Goal: Information Seeking & Learning: Learn about a topic

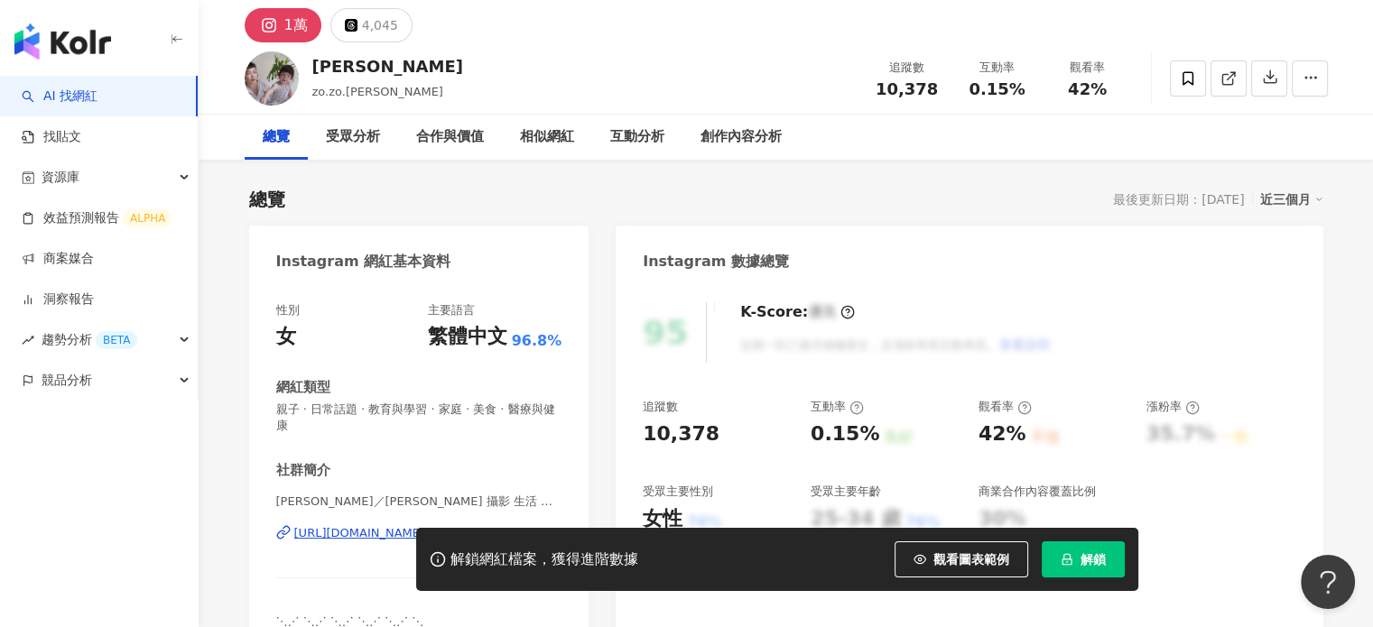
scroll to position [90, 0]
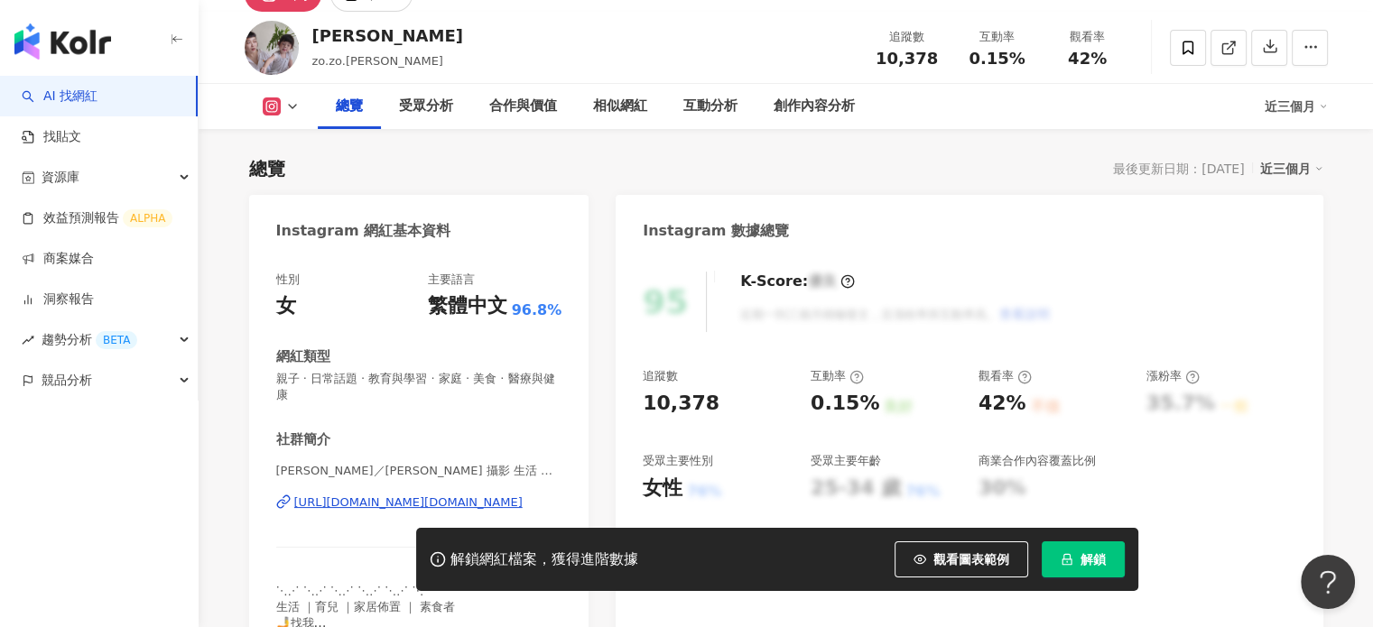
click at [373, 495] on div "https://www.instagram.com/zo.zo.enzo/" at bounding box center [408, 503] width 228 height 16
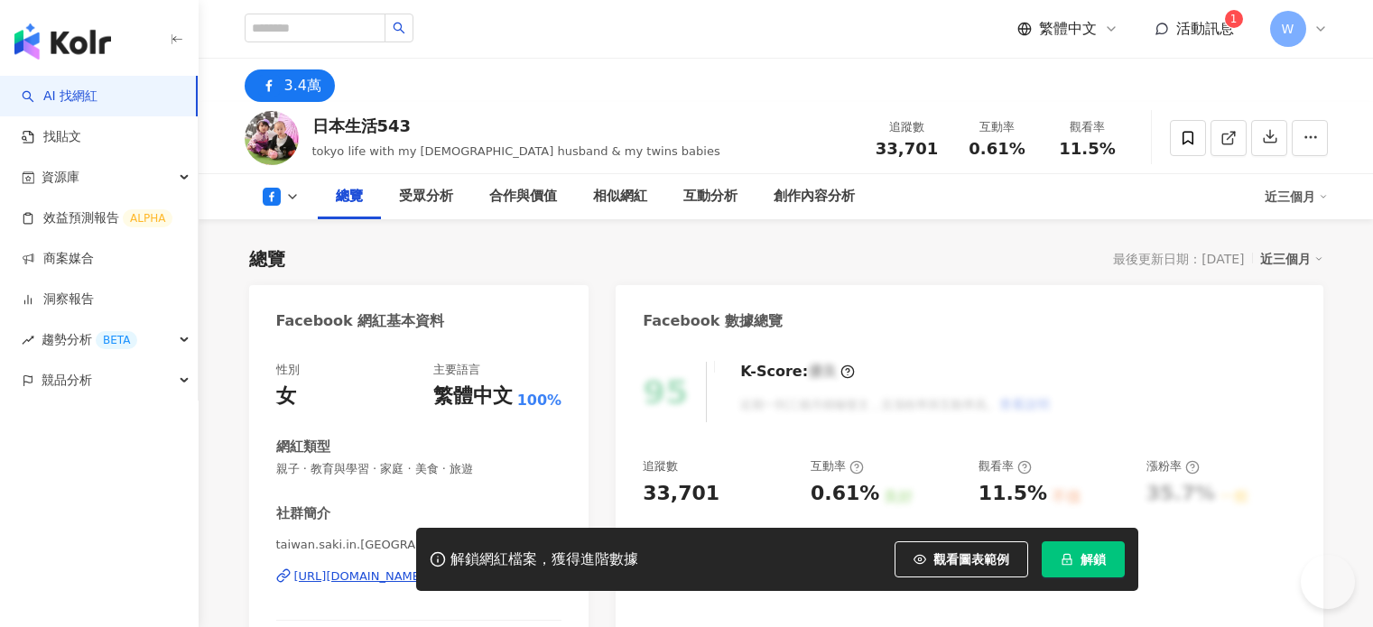
click at [1068, 569] on button "解鎖" at bounding box center [1083, 560] width 83 height 36
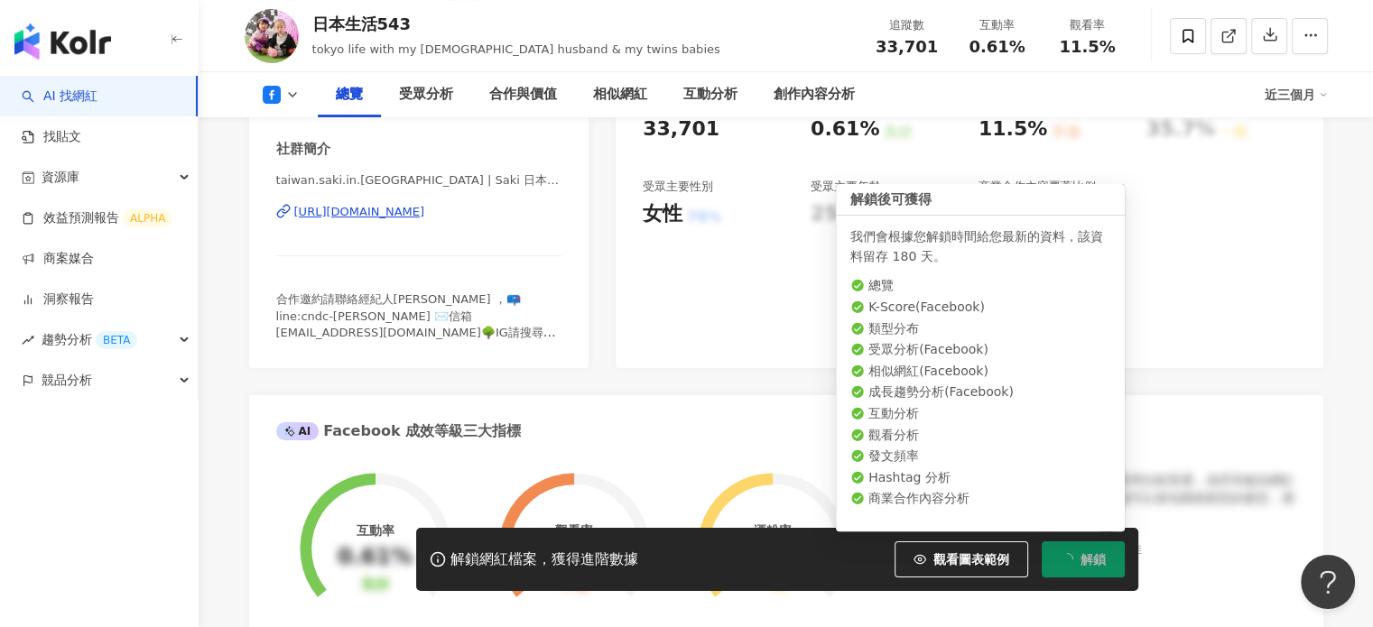
scroll to position [365, 0]
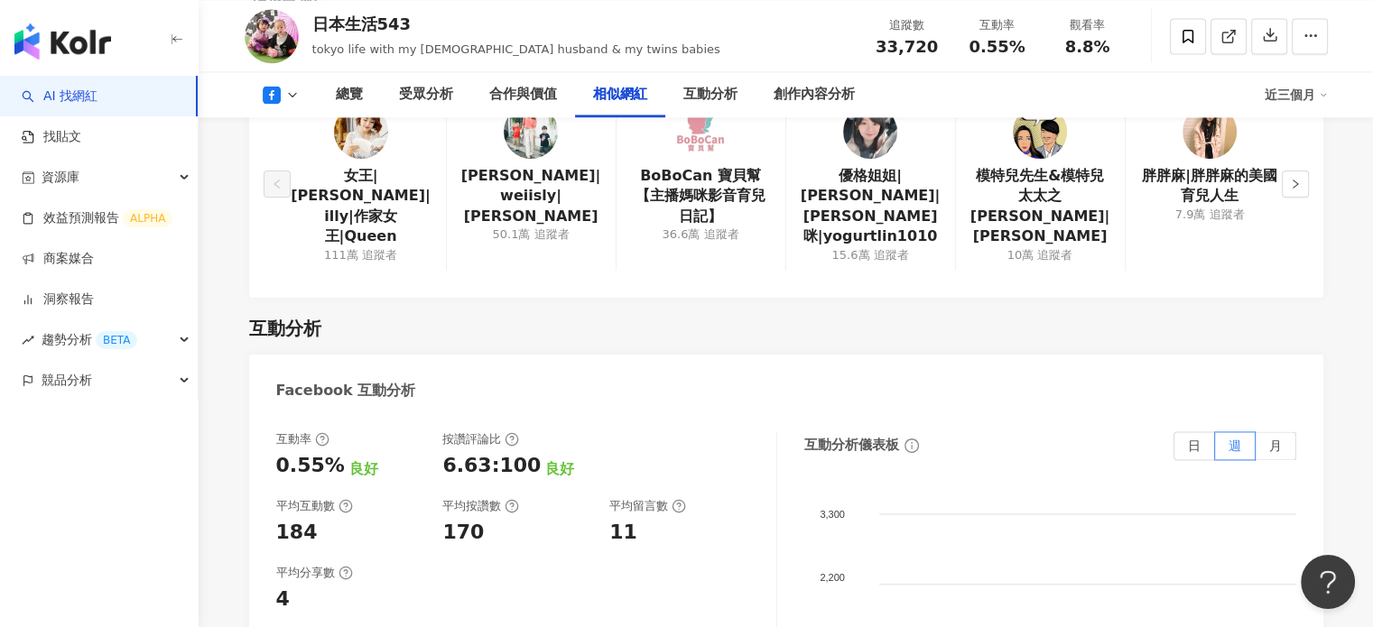
scroll to position [2531, 0]
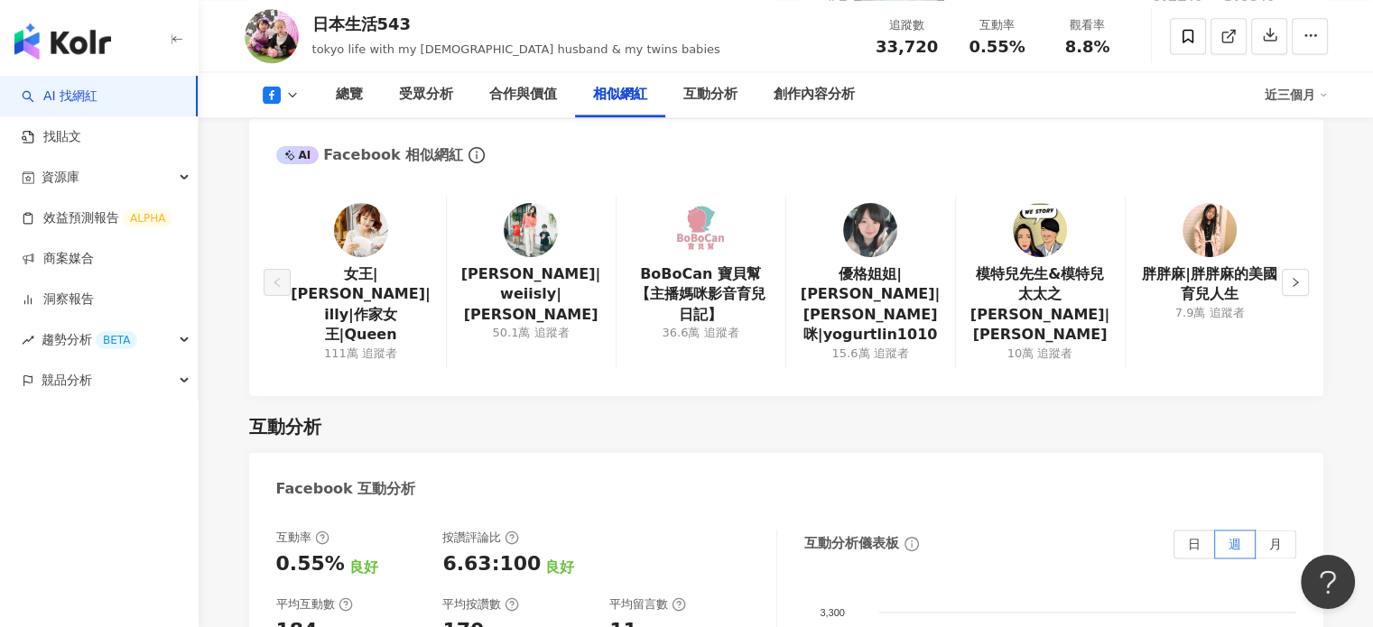
click at [1309, 252] on div "女王|陳怡利|illy|作家女王|Queen 111萬 追蹤者 薇薇|weiisly|薇薇weiisly 50.1萬 追蹤者 BoBoCan 寶貝幫【主播媽咪…" at bounding box center [786, 287] width 1074 height 218
click at [1302, 269] on button "button" at bounding box center [1295, 282] width 27 height 27
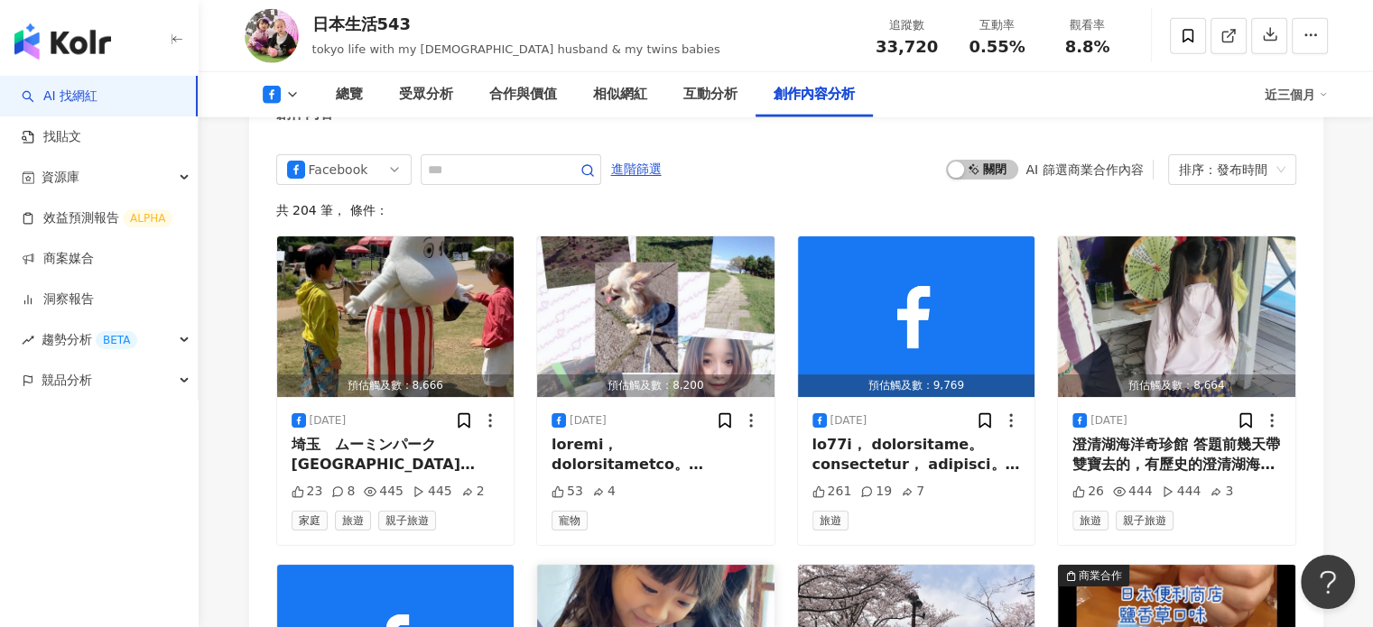
scroll to position [4878, 0]
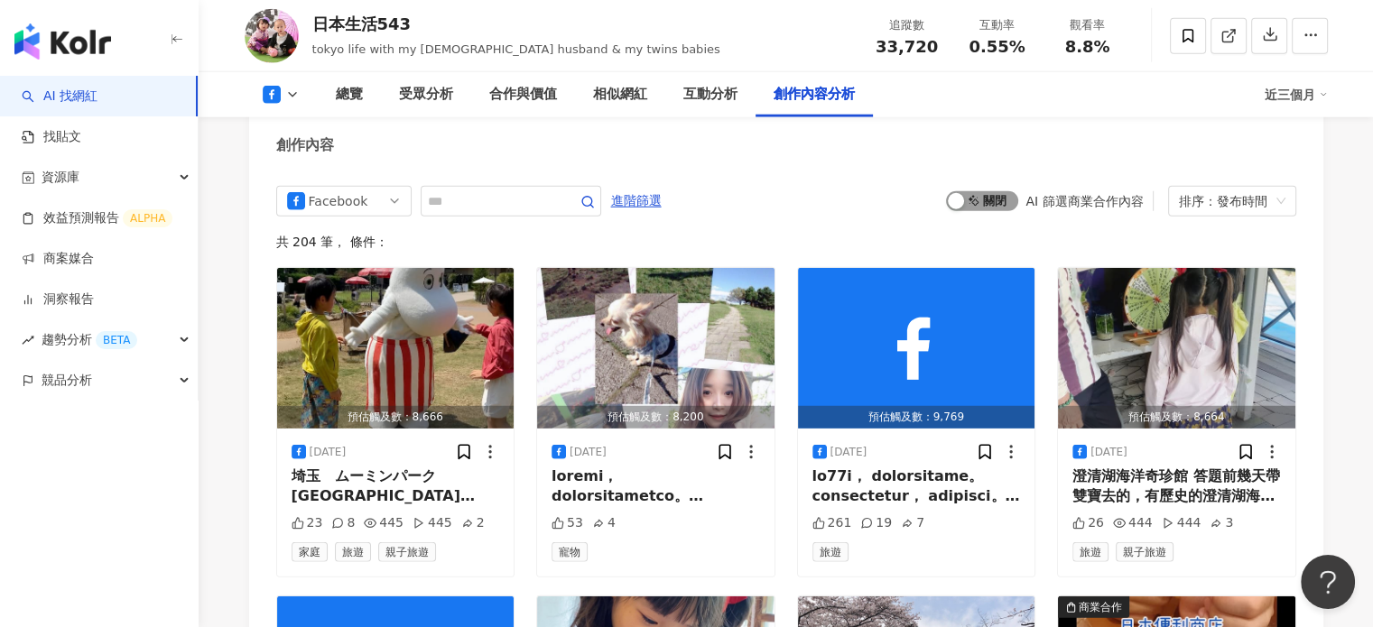
click at [994, 191] on span "啟動 關閉" at bounding box center [982, 201] width 72 height 20
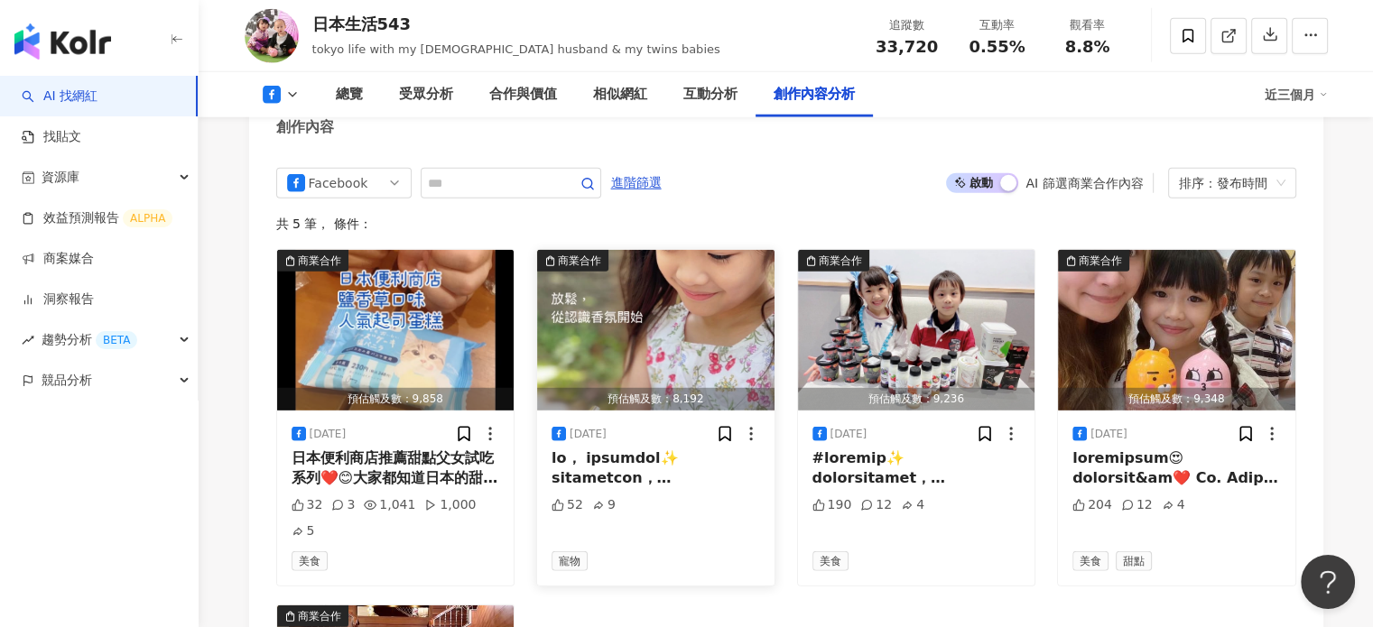
scroll to position [4915, 0]
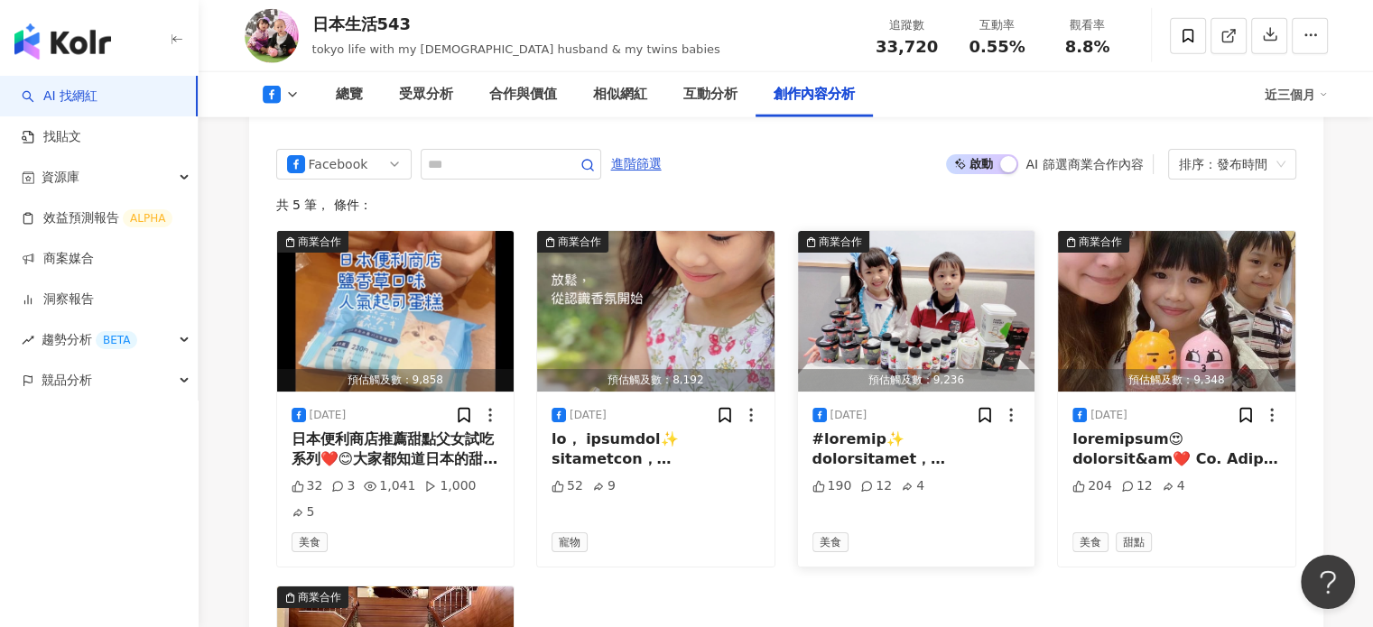
click at [895, 430] on div at bounding box center [916, 450] width 209 height 41
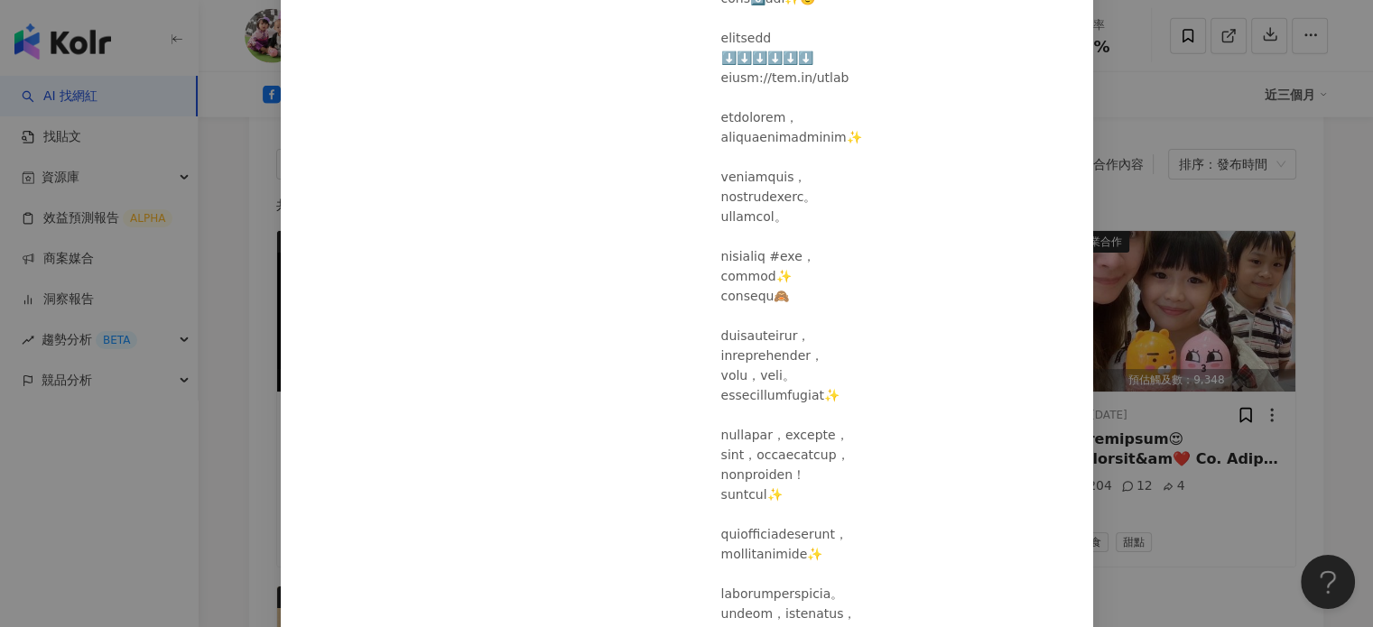
scroll to position [271, 0]
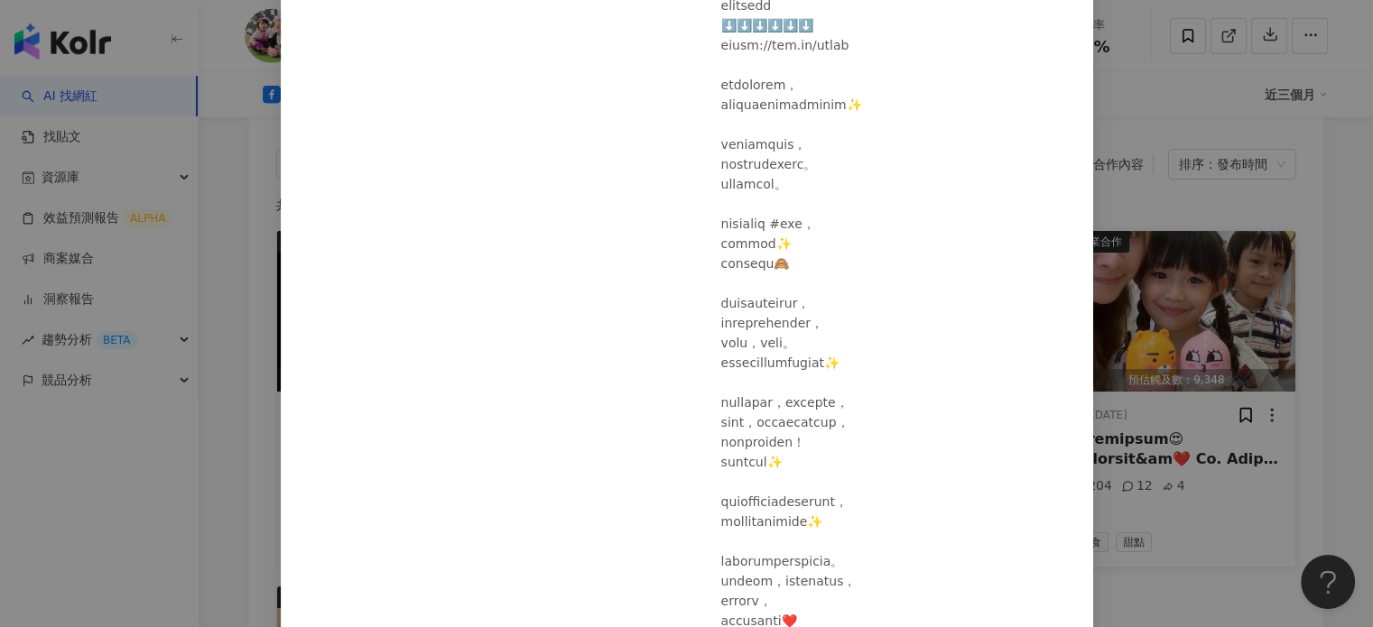
click at [1182, 295] on div "日本生活543 2025/2/24 190 12 4 查看原始貼文" at bounding box center [686, 313] width 1373 height 627
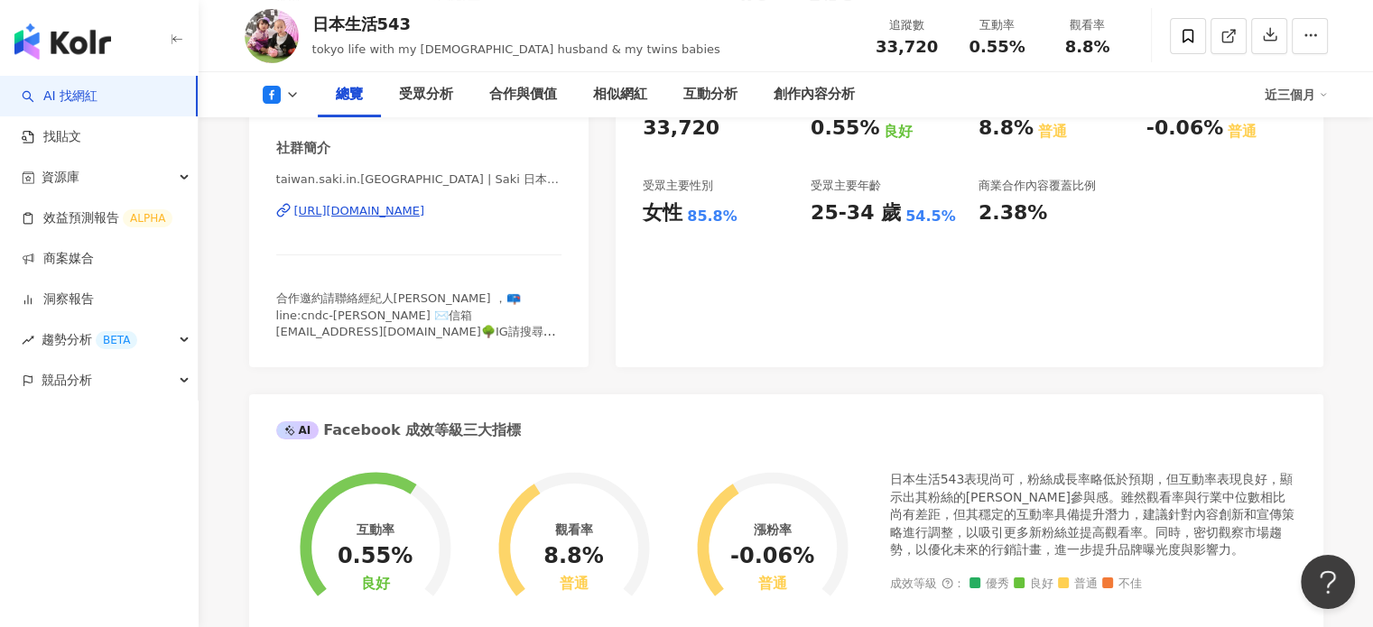
scroll to position [0, 0]
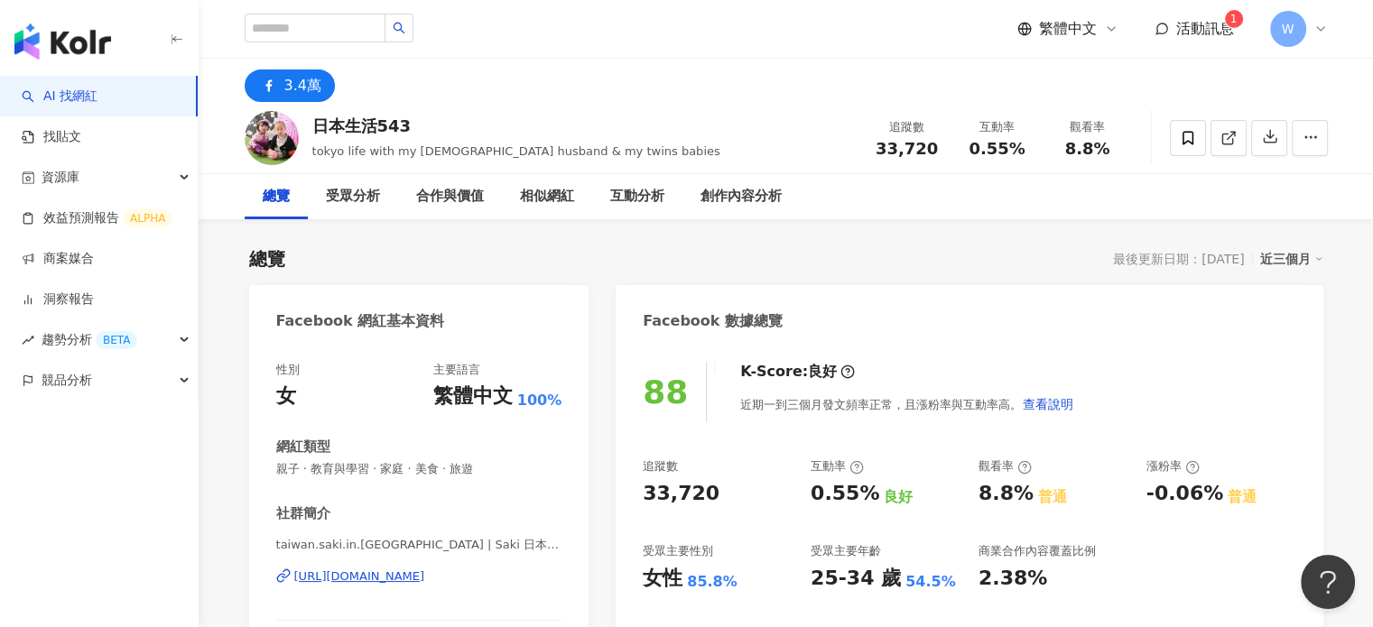
click at [376, 122] on div "日本生活543" at bounding box center [516, 126] width 408 height 23
copy div "日本生活543"
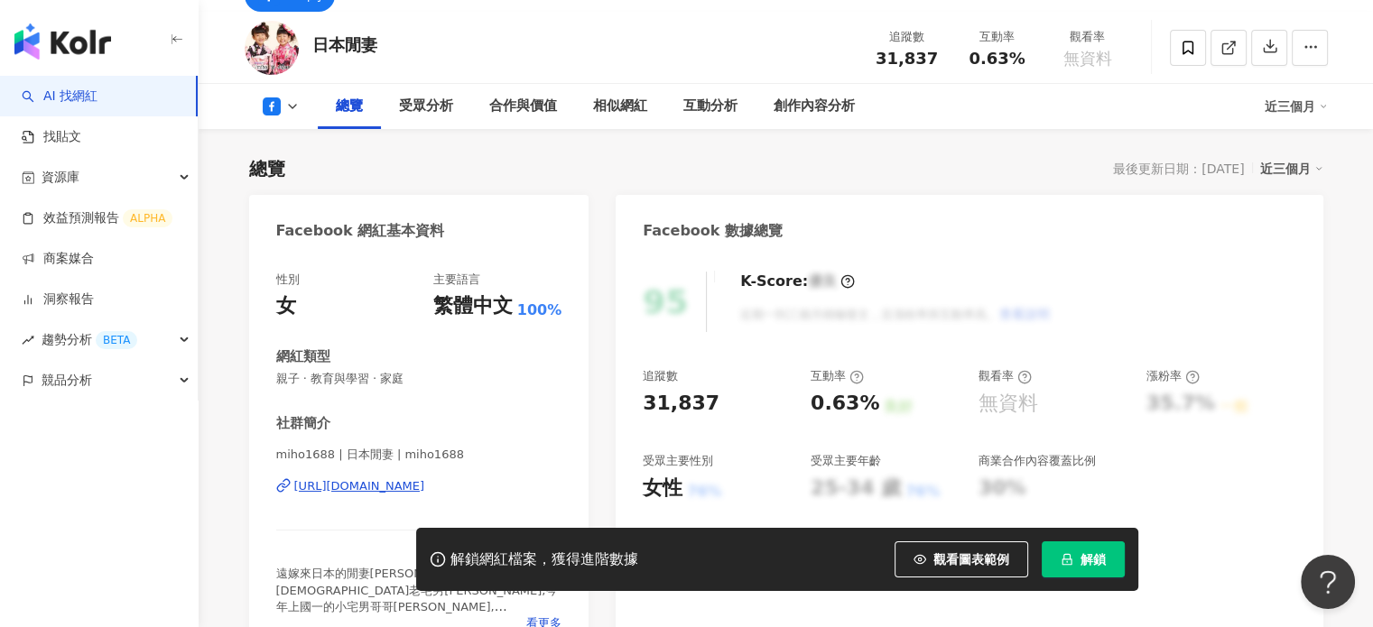
click at [382, 484] on div "[URL][DOMAIN_NAME]" at bounding box center [359, 486] width 131 height 16
click at [1084, 563] on span "解鎖" at bounding box center [1093, 559] width 25 height 14
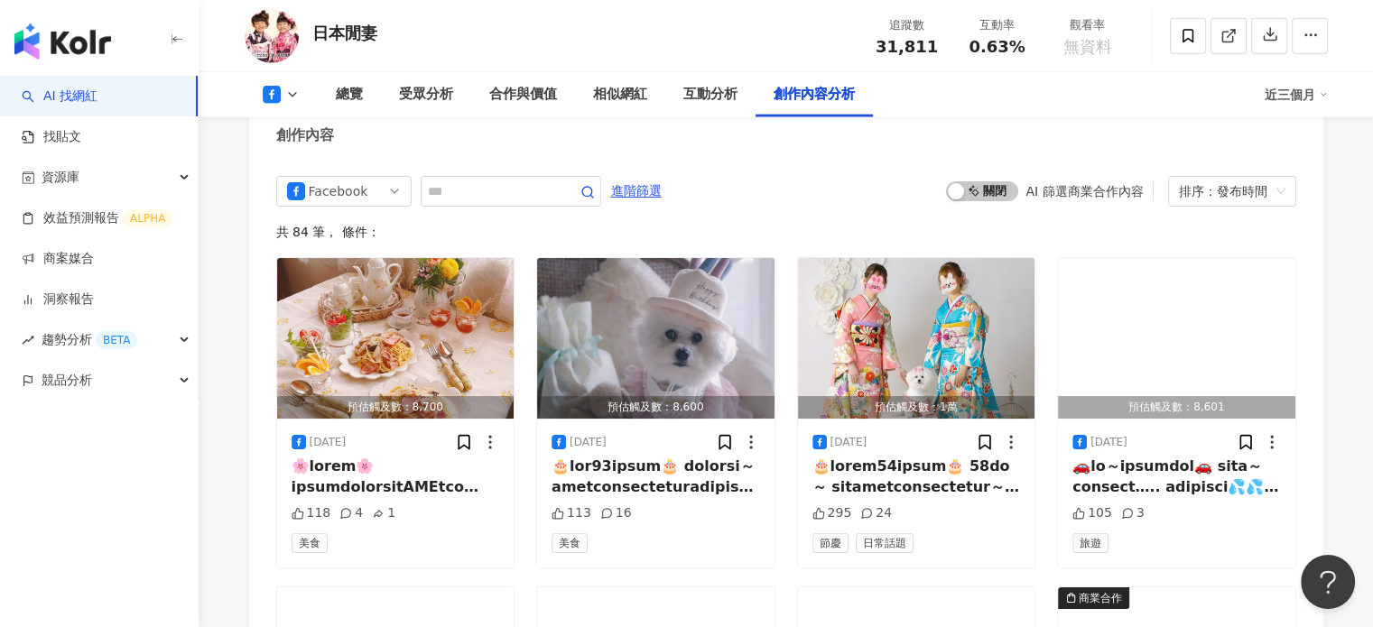
scroll to position [4514, 0]
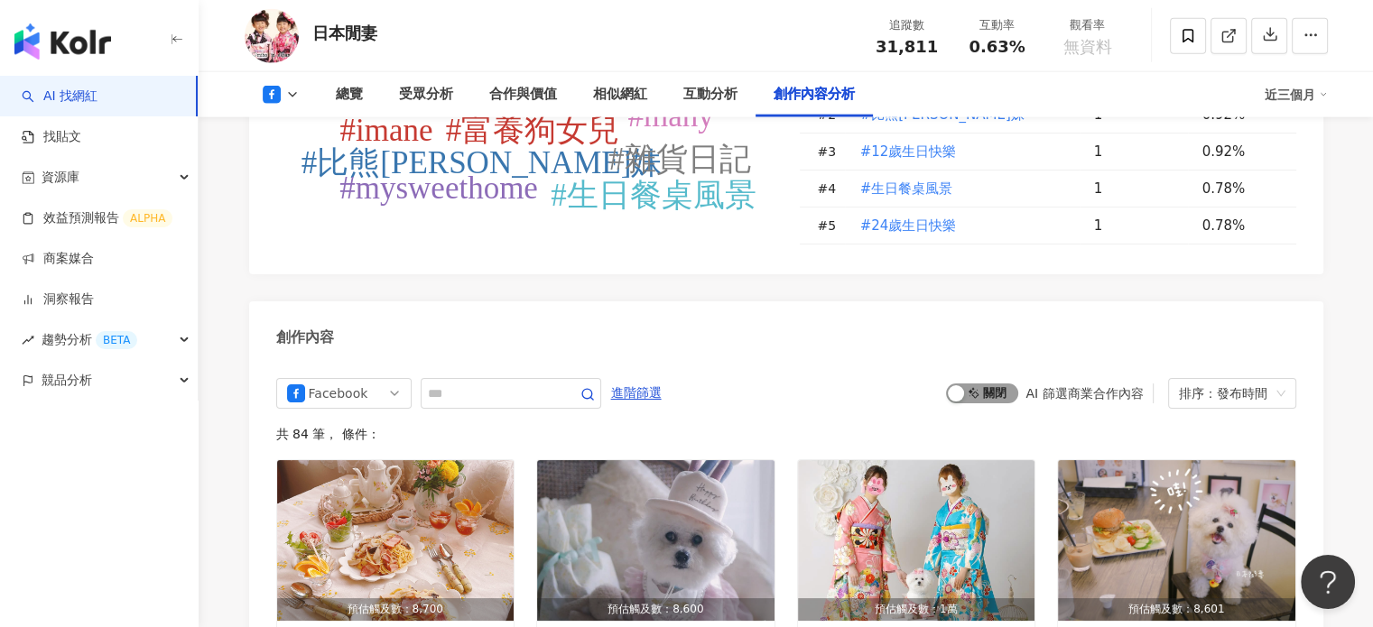
click at [985, 384] on span "啟動 關閉" at bounding box center [982, 394] width 72 height 20
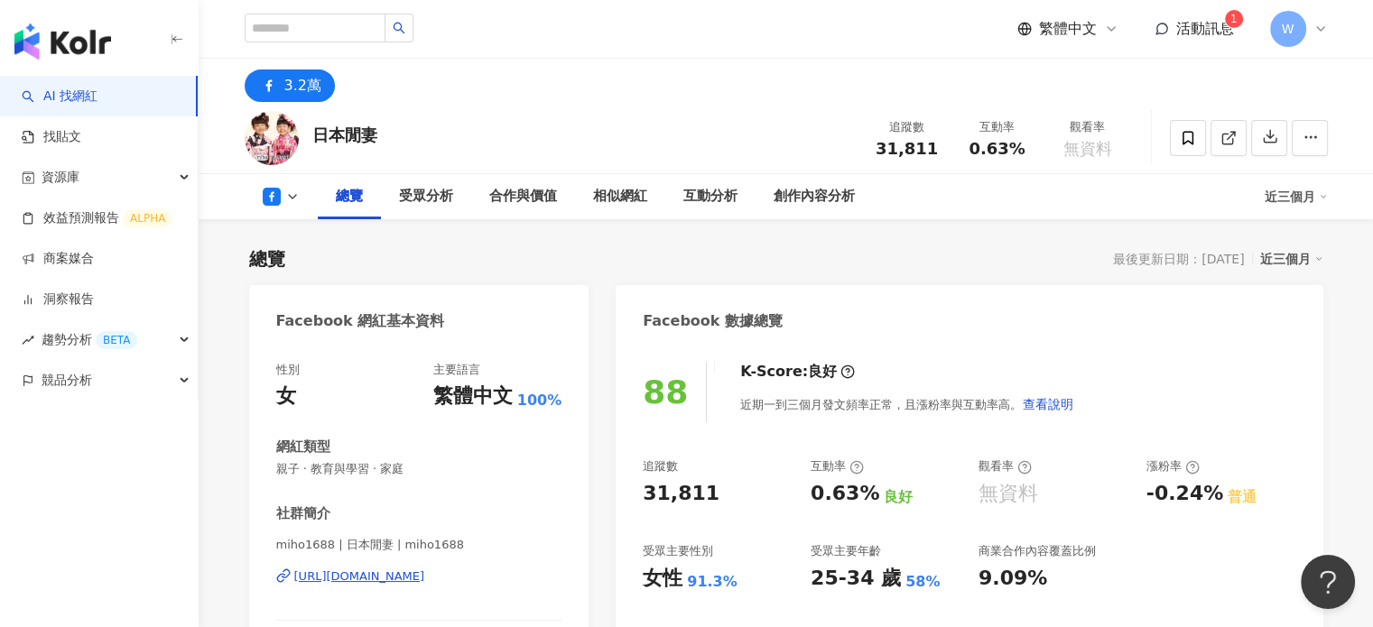
click at [357, 127] on div "日本閒妻" at bounding box center [344, 135] width 65 height 23
copy div "日本閒妻"
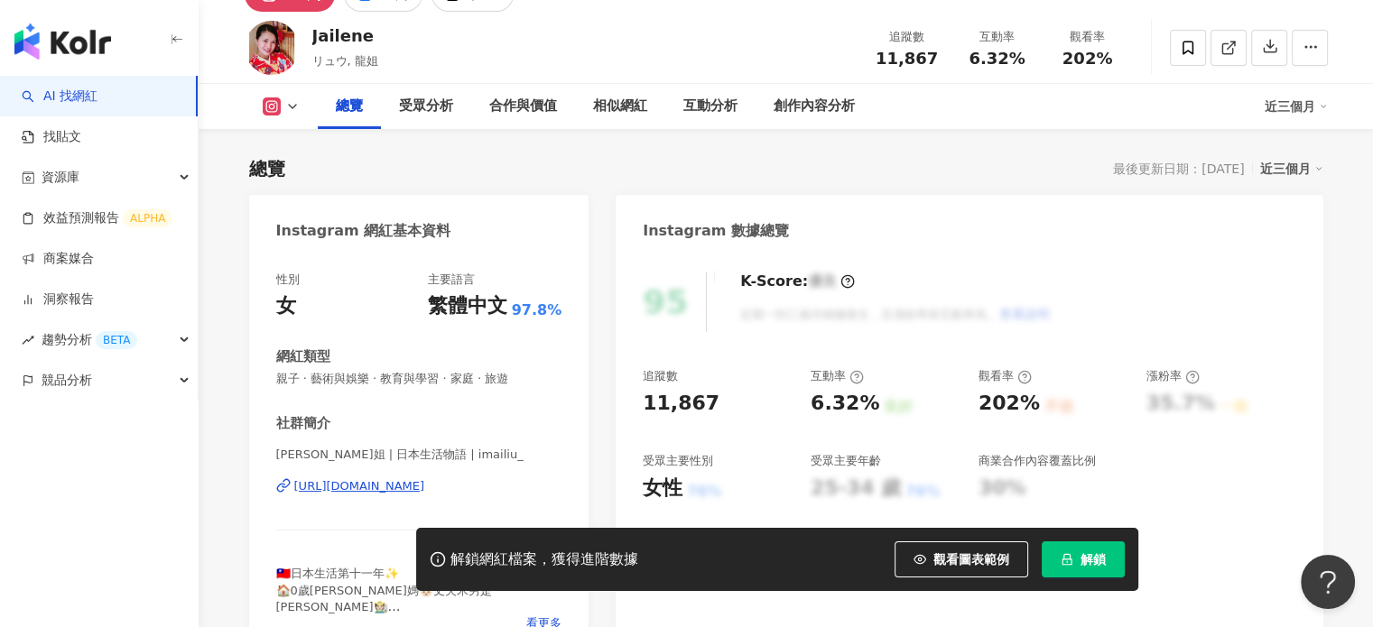
scroll to position [271, 0]
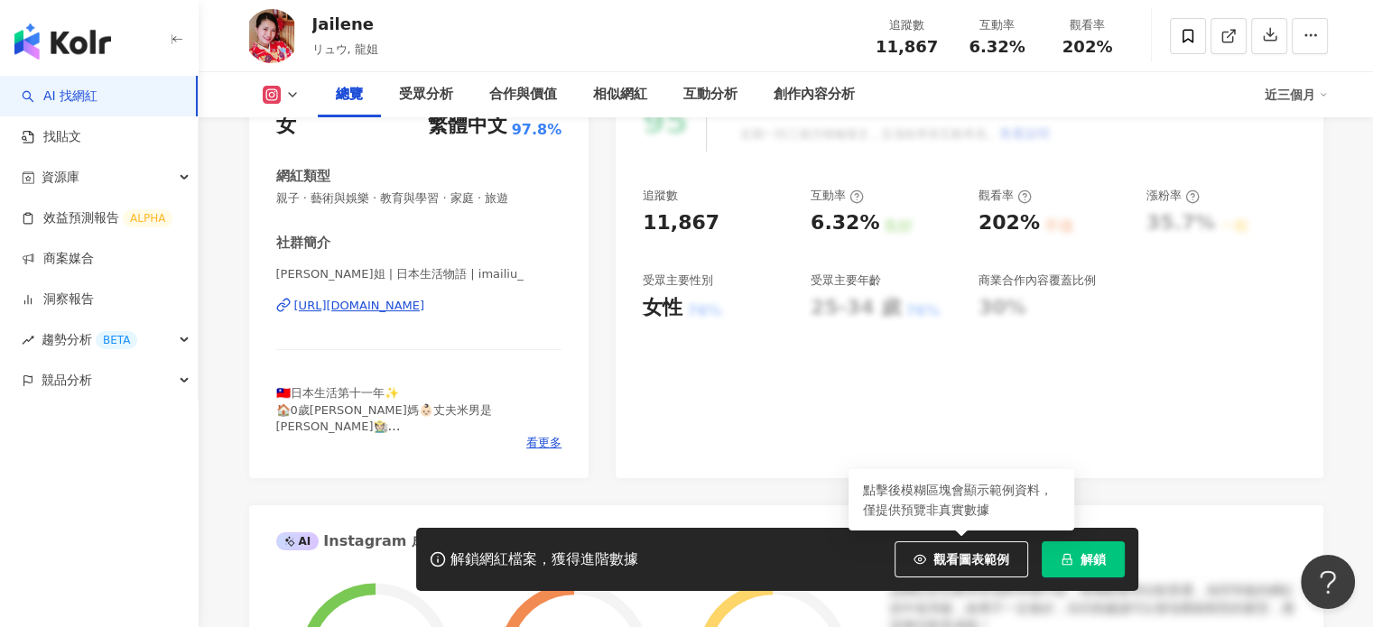
drag, startPoint x: 1081, startPoint y: 553, endPoint x: 556, endPoint y: 212, distance: 626.5
click at [1081, 552] on span "解鎖" at bounding box center [1093, 559] width 25 height 14
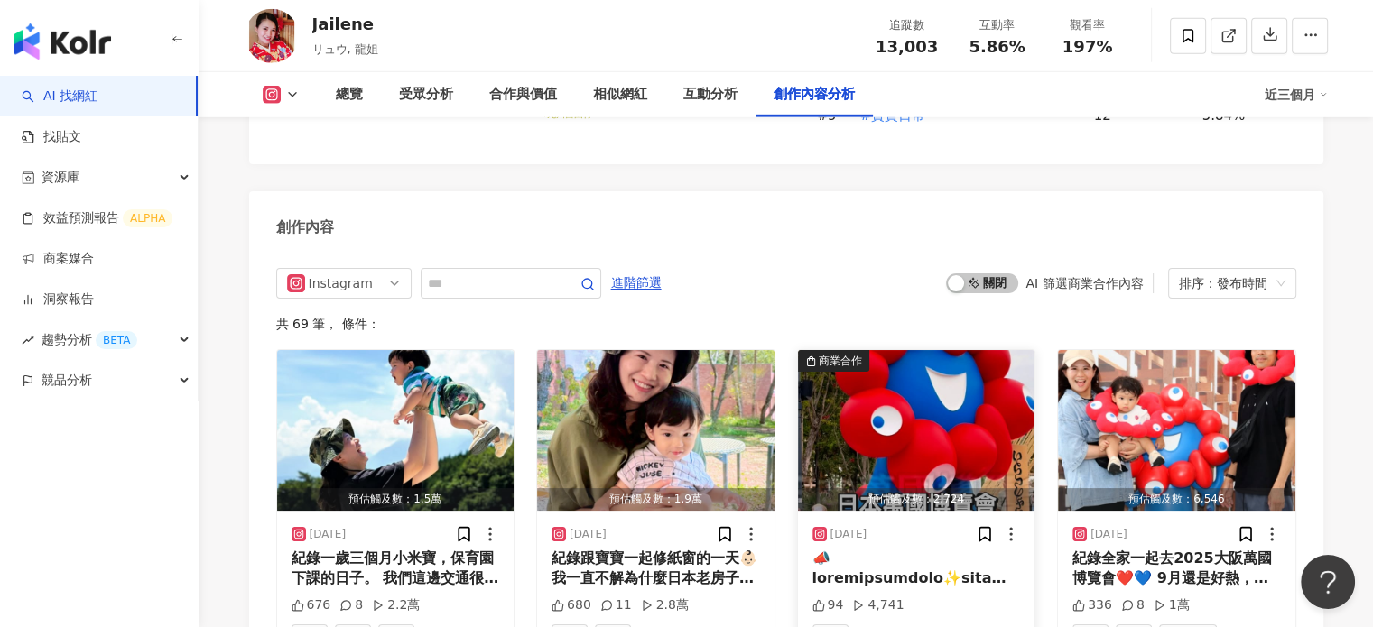
scroll to position [5283, 0]
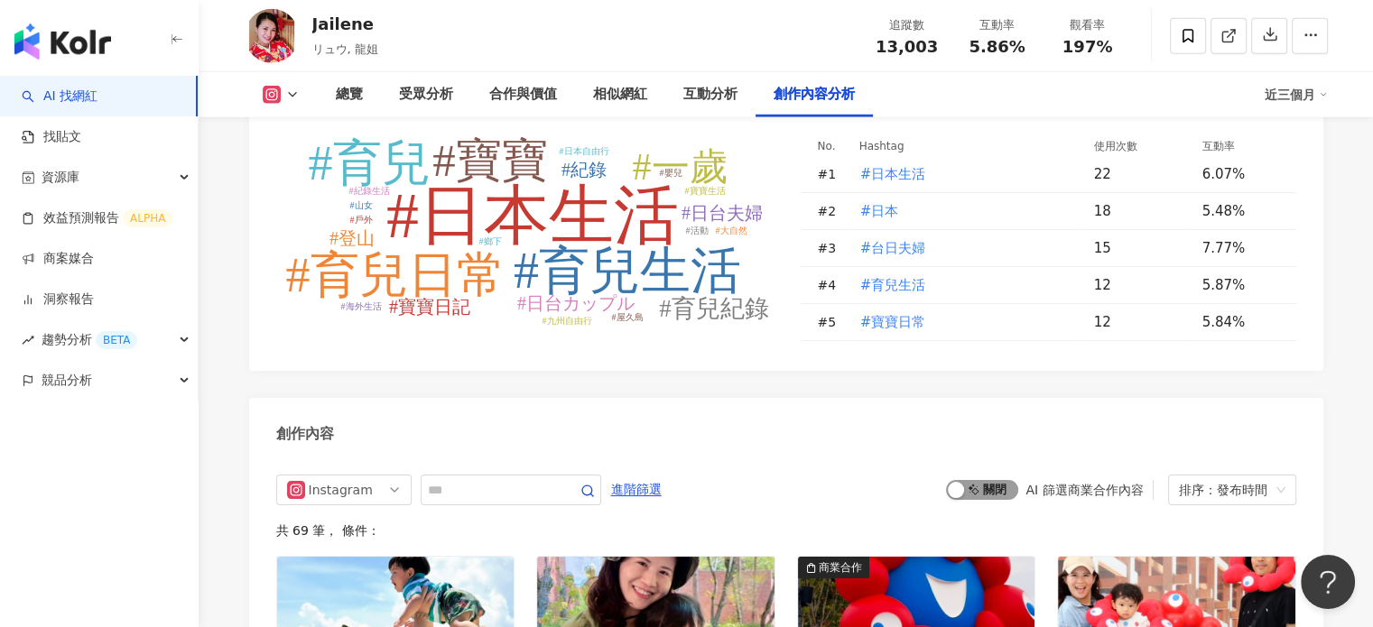
click at [965, 484] on button "啟動 關閉" at bounding box center [982, 490] width 72 height 20
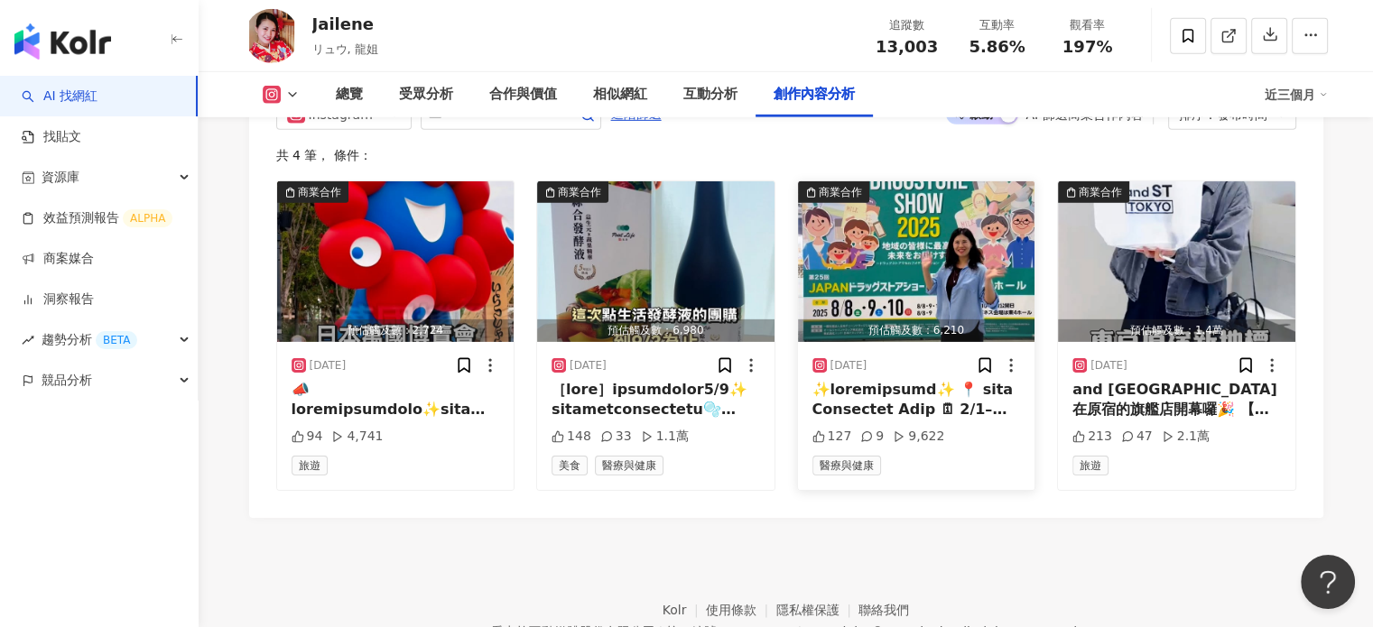
scroll to position [5646, 0]
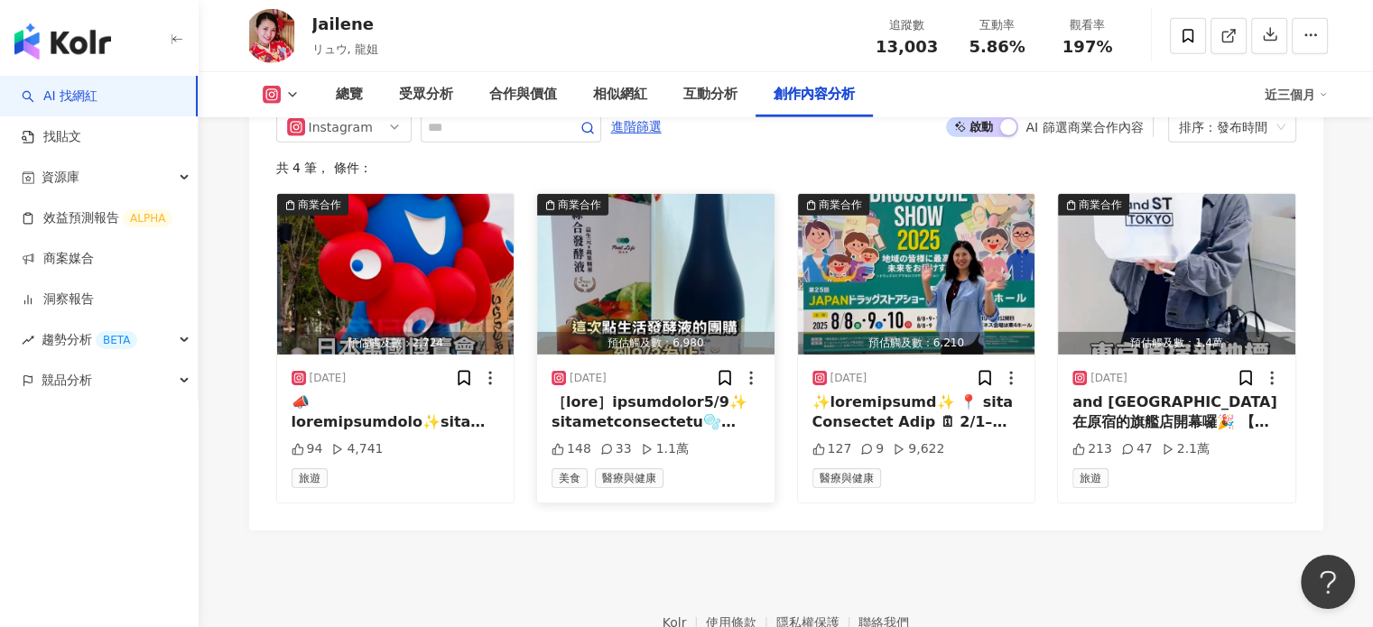
click at [670, 409] on div at bounding box center [656, 413] width 209 height 41
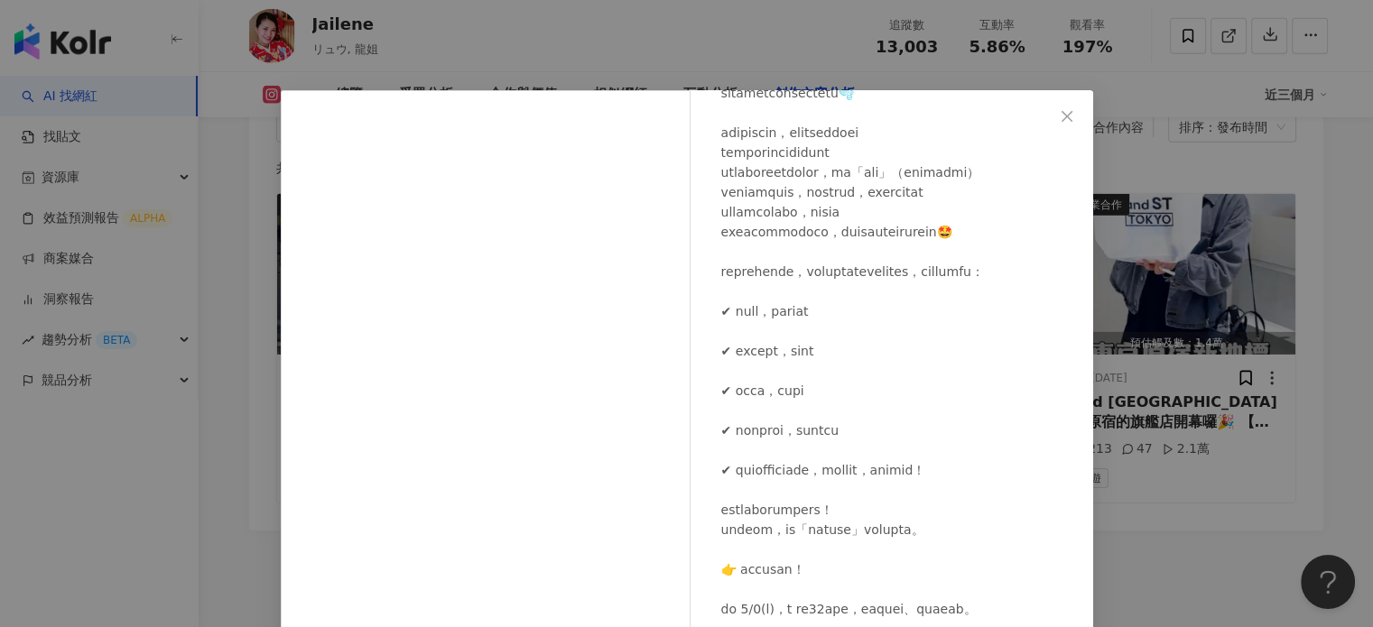
scroll to position [181, 0]
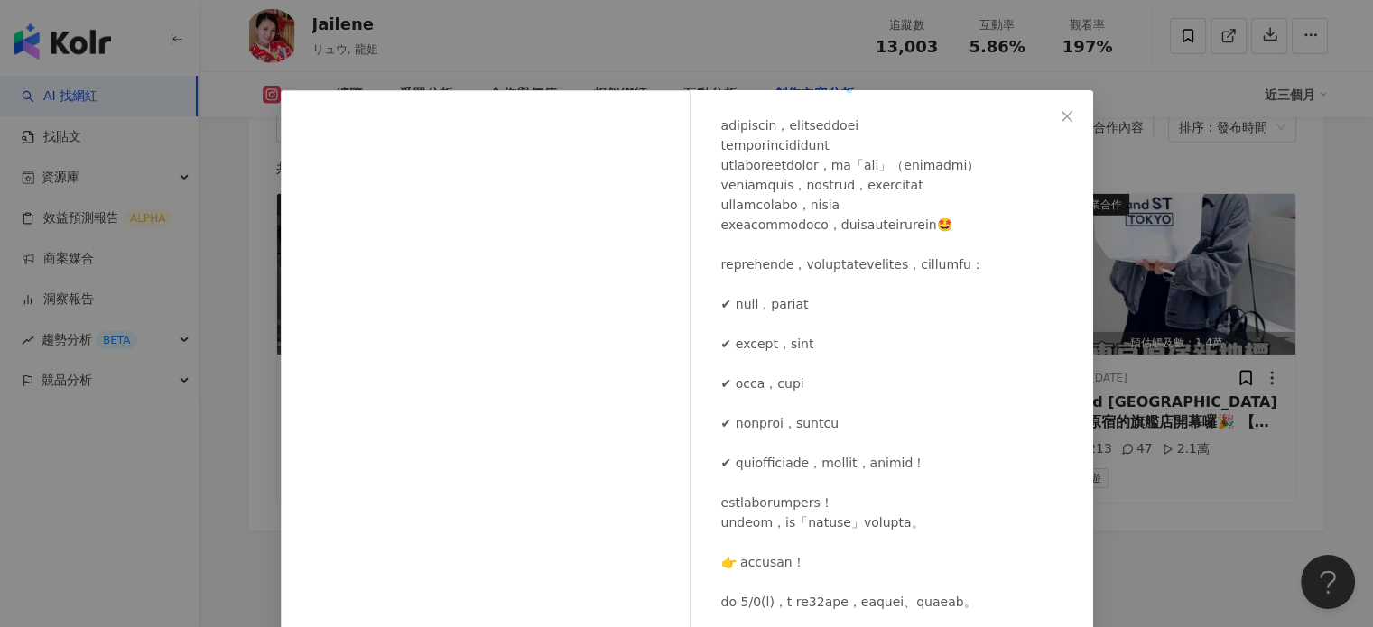
click at [1100, 239] on div "Jailene 2025/8/27 148 33 1.1萬 查看原始貼文" at bounding box center [686, 313] width 1373 height 627
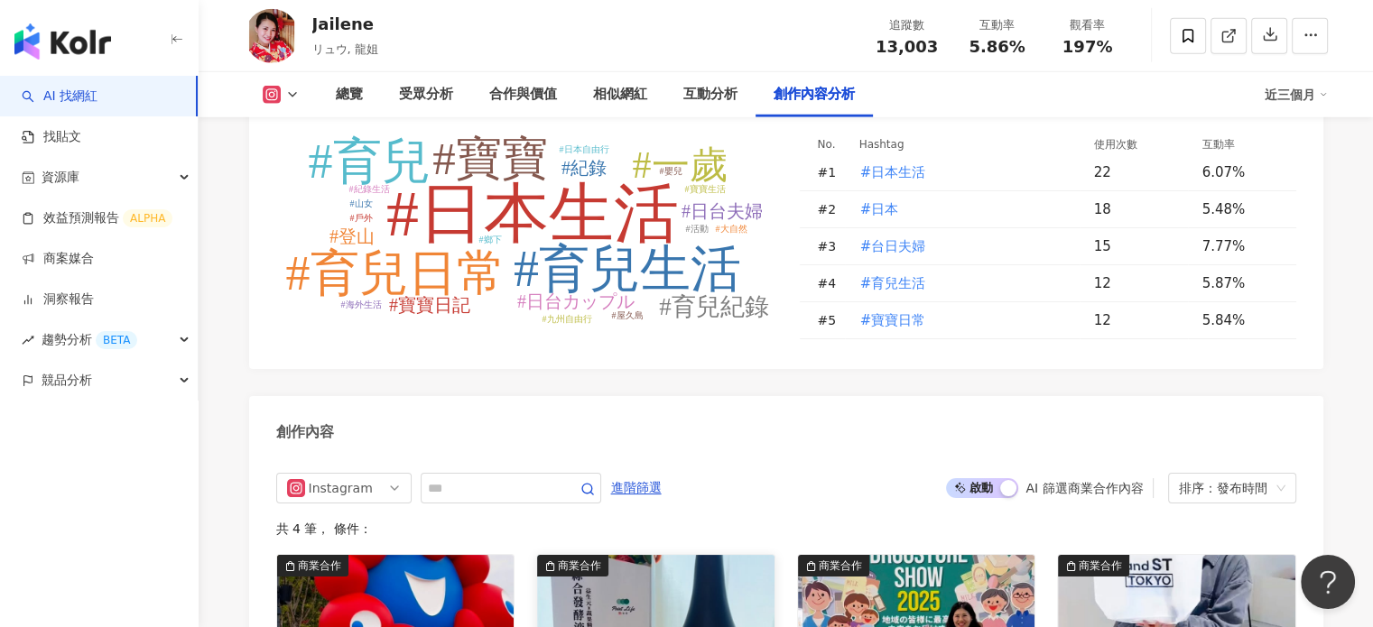
scroll to position [5194, 0]
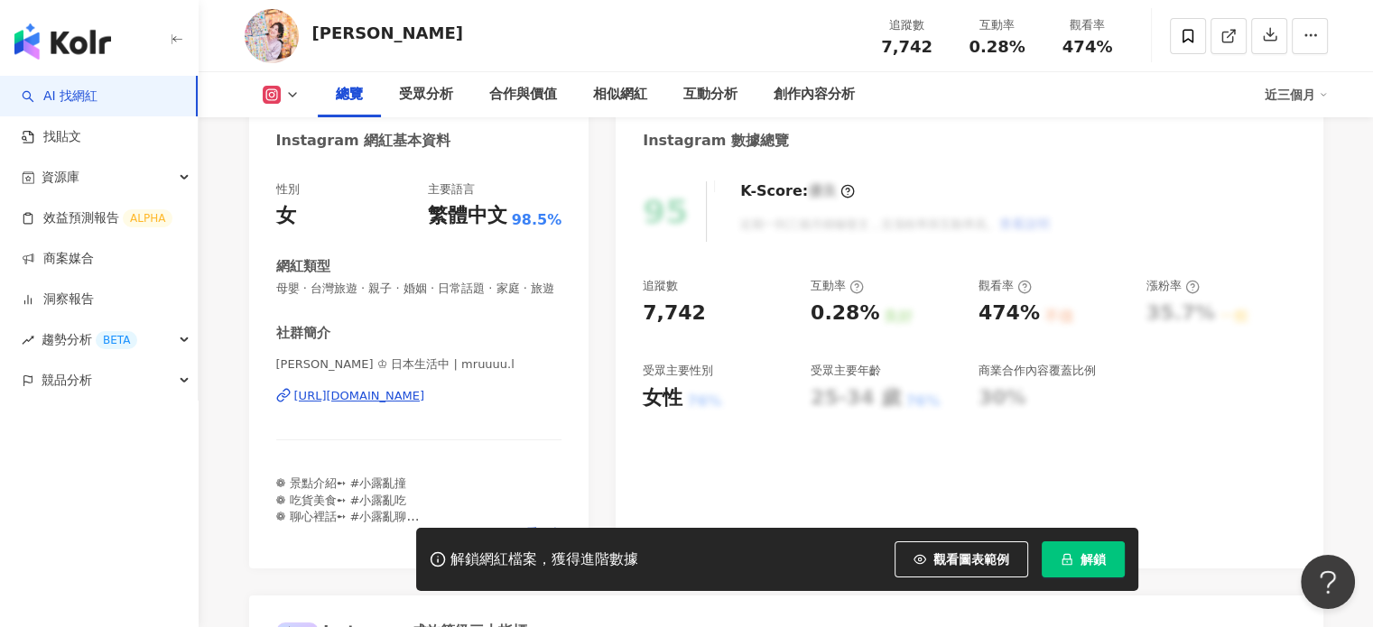
scroll to position [181, 0]
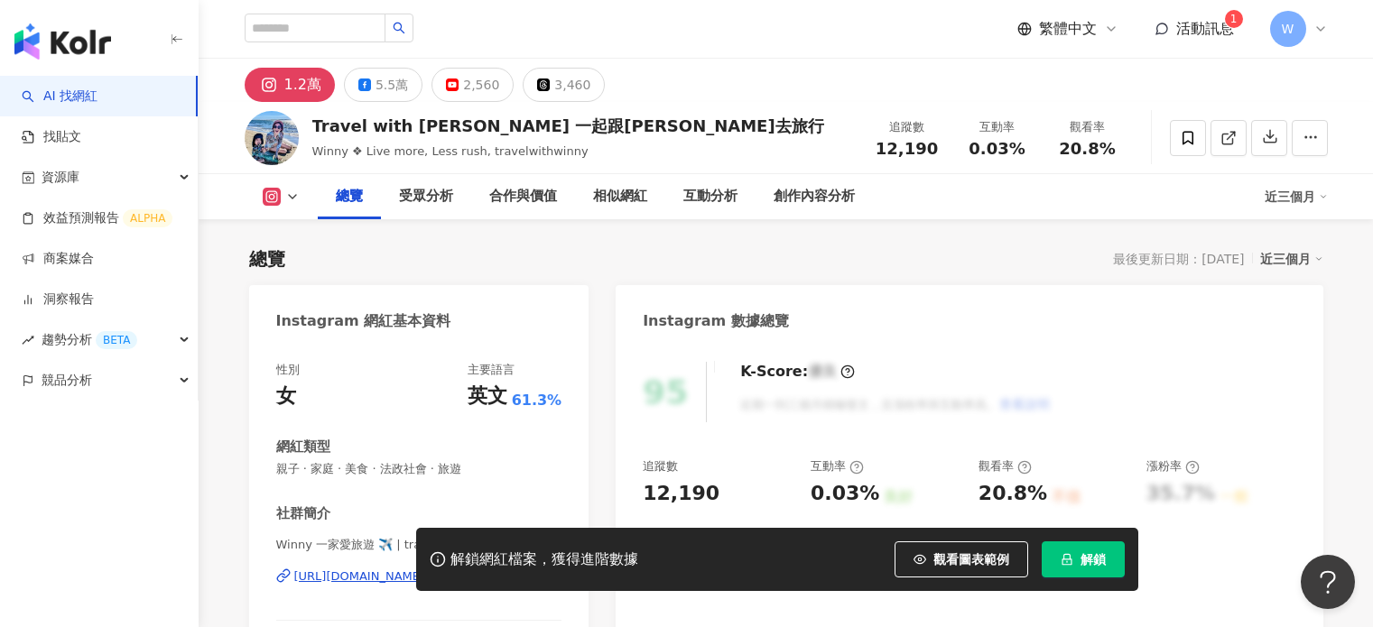
click at [1058, 550] on button "解鎖" at bounding box center [1083, 560] width 83 height 36
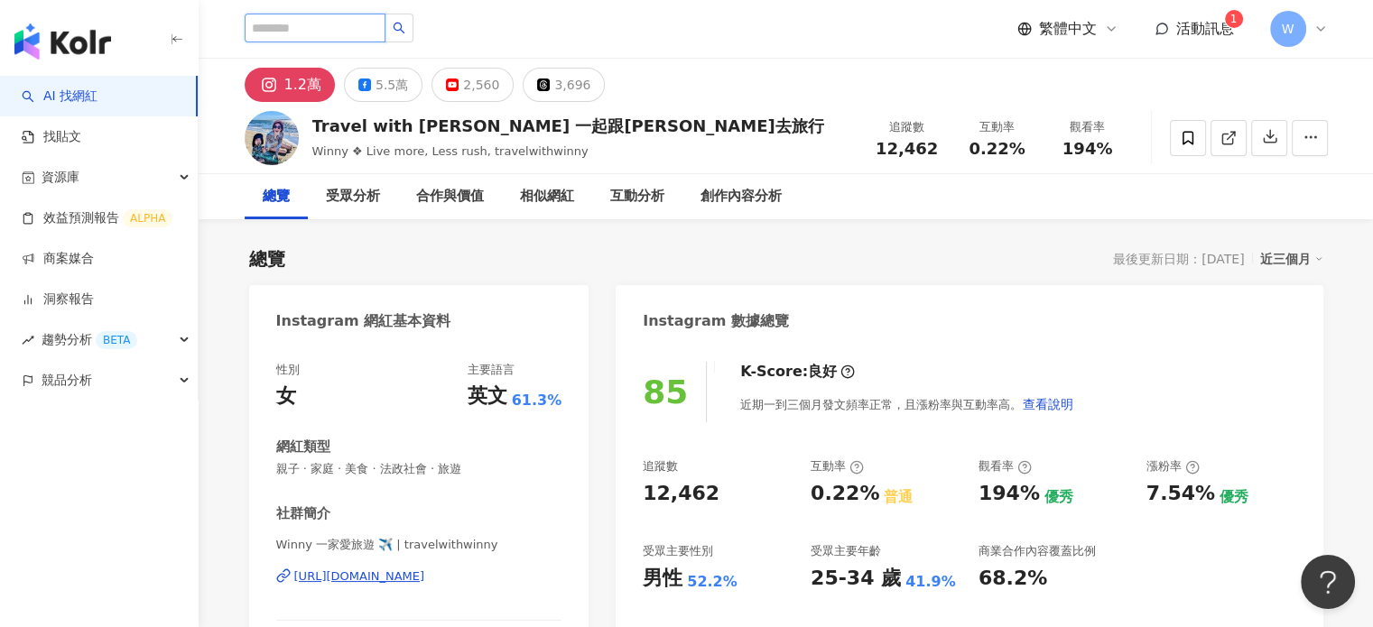
click at [349, 17] on input "search" at bounding box center [315, 28] width 141 height 29
paste input "**********"
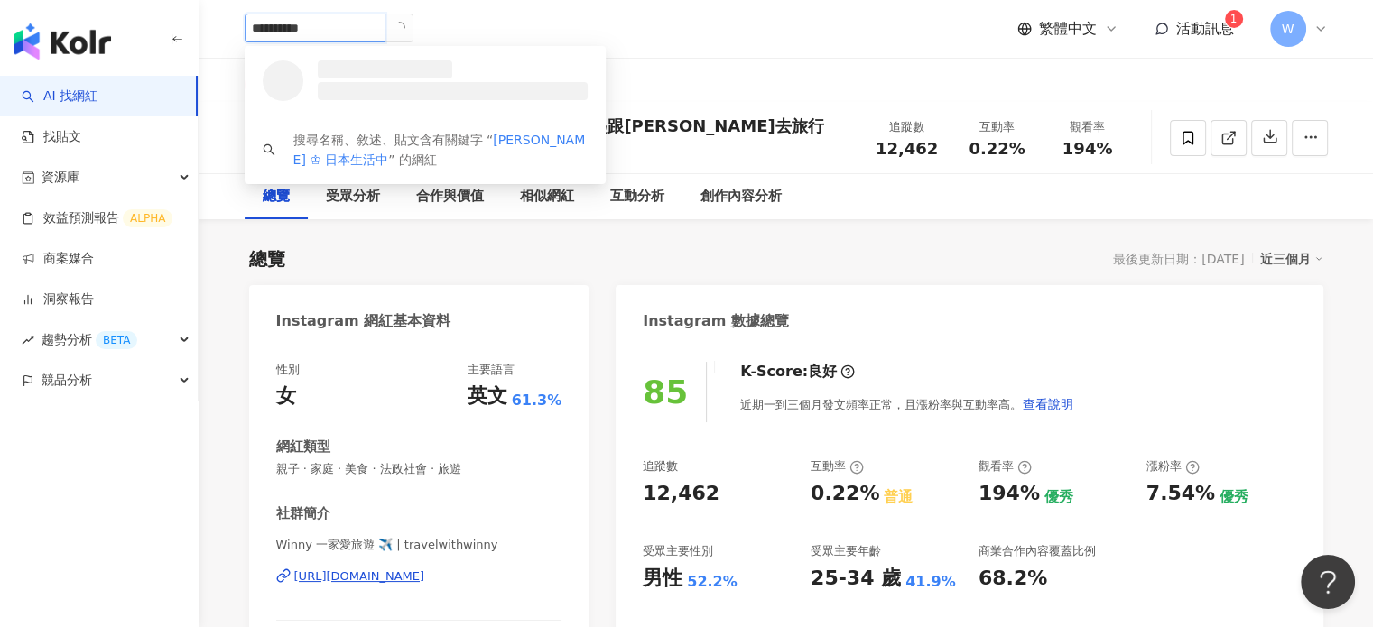
type input "**********"
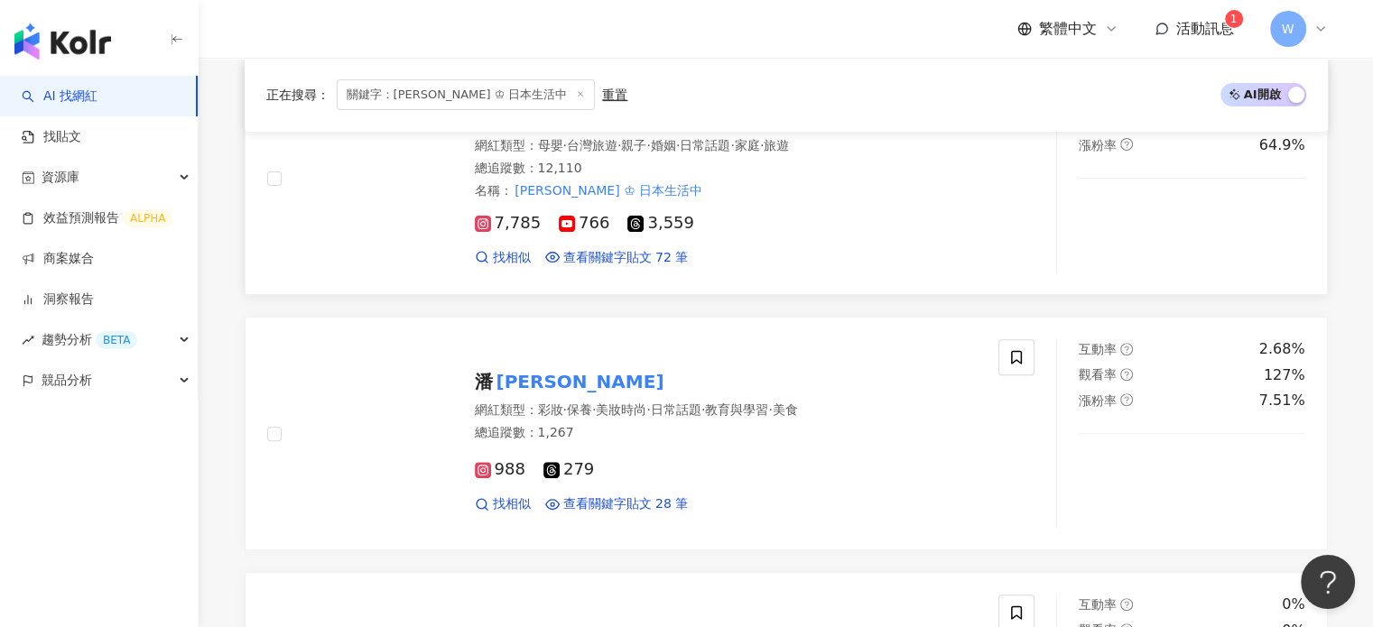
scroll to position [542, 0]
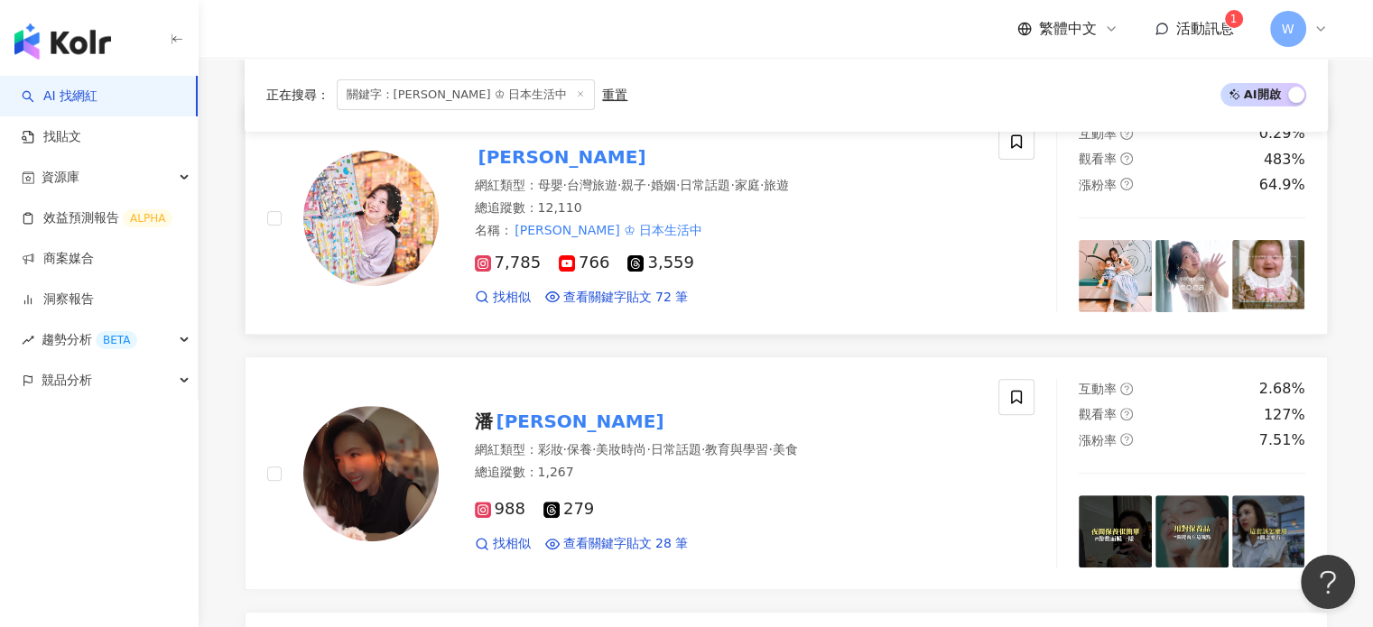
click at [502, 148] on mark "[PERSON_NAME]" at bounding box center [562, 157] width 175 height 29
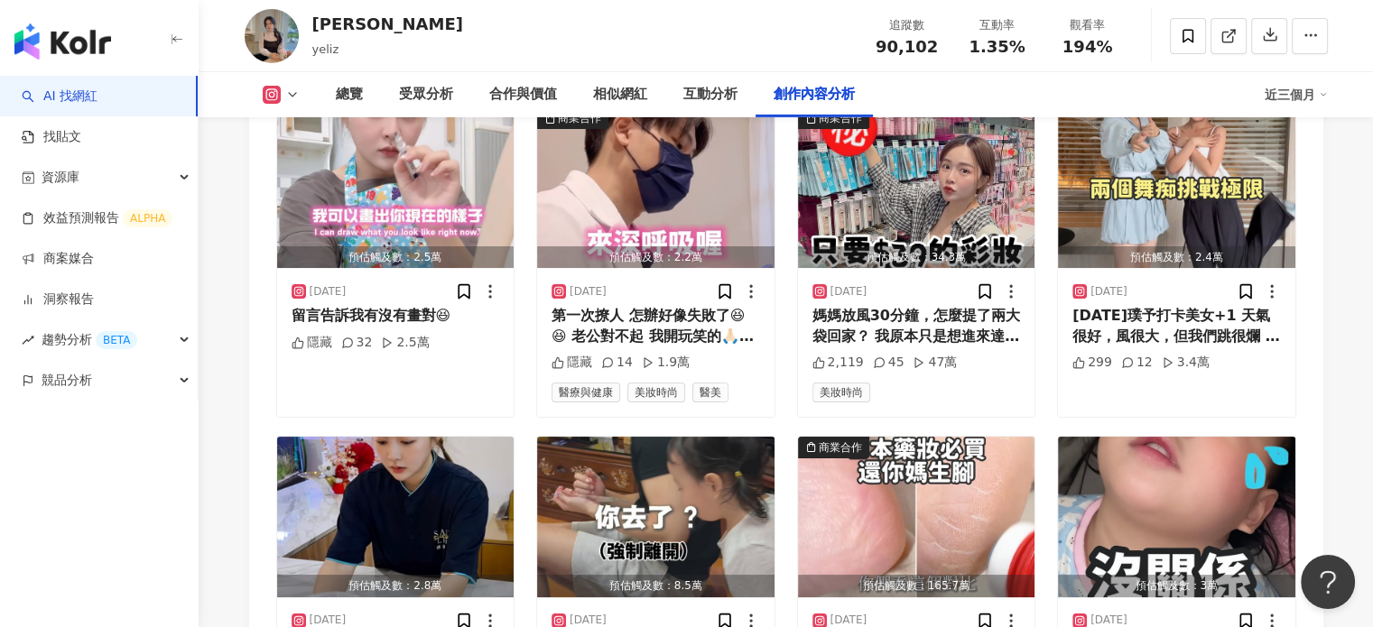
click at [55, 25] on img "button" at bounding box center [62, 41] width 97 height 36
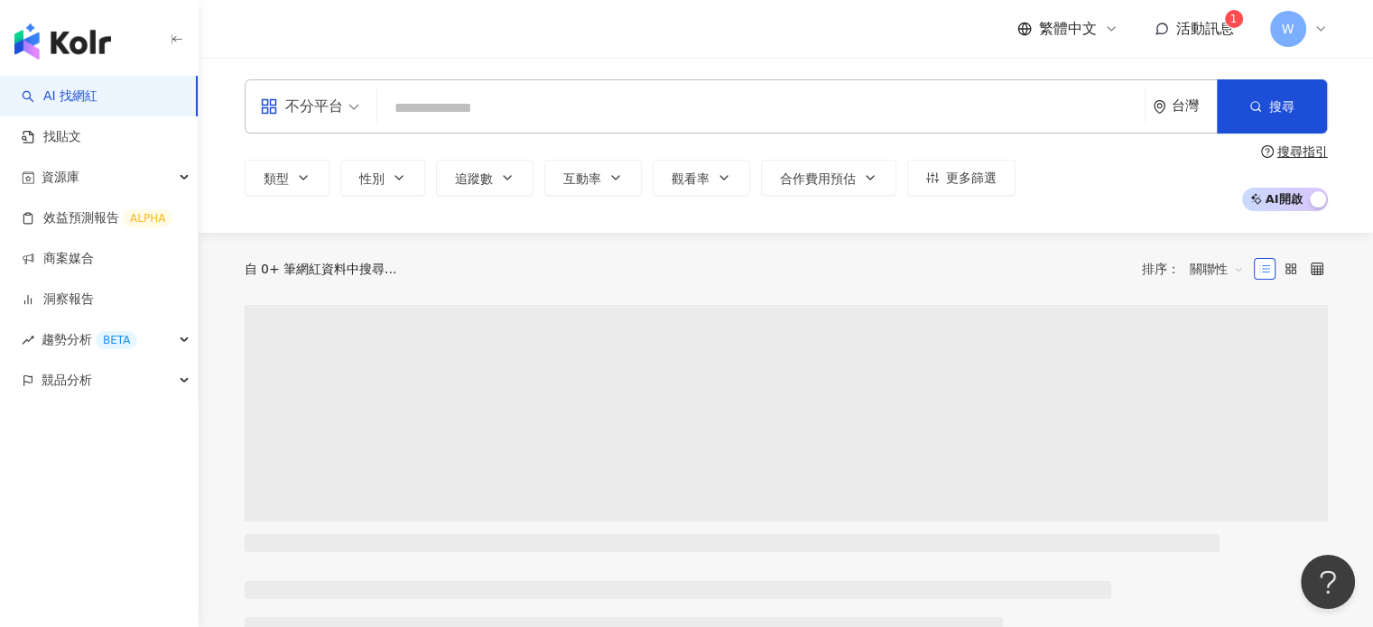
click at [534, 99] on input "search" at bounding box center [761, 108] width 753 height 34
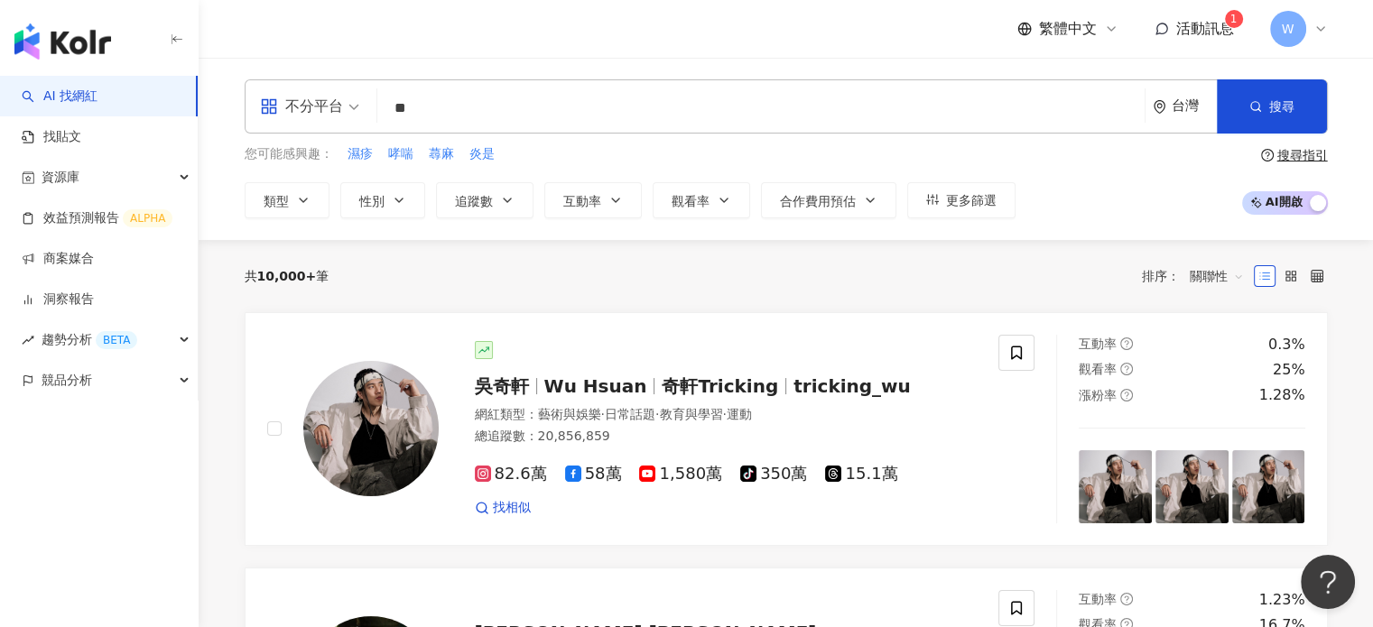
type input "**"
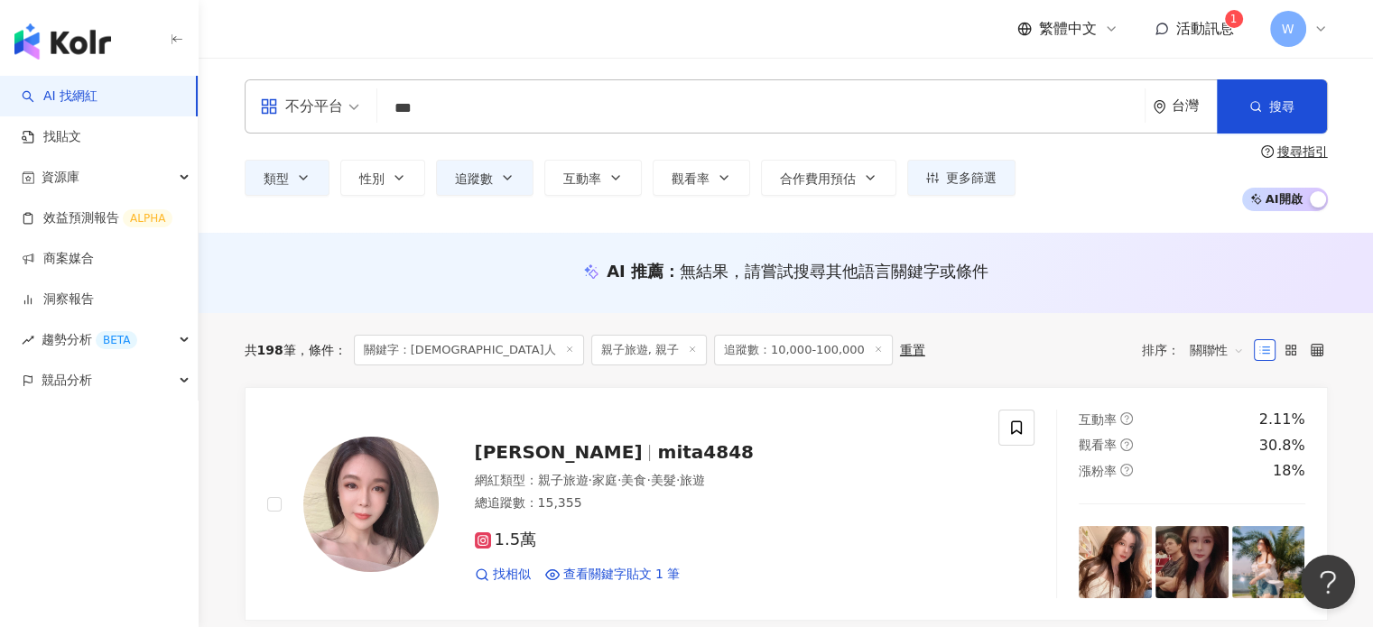
click at [480, 110] on input "***" at bounding box center [761, 108] width 753 height 34
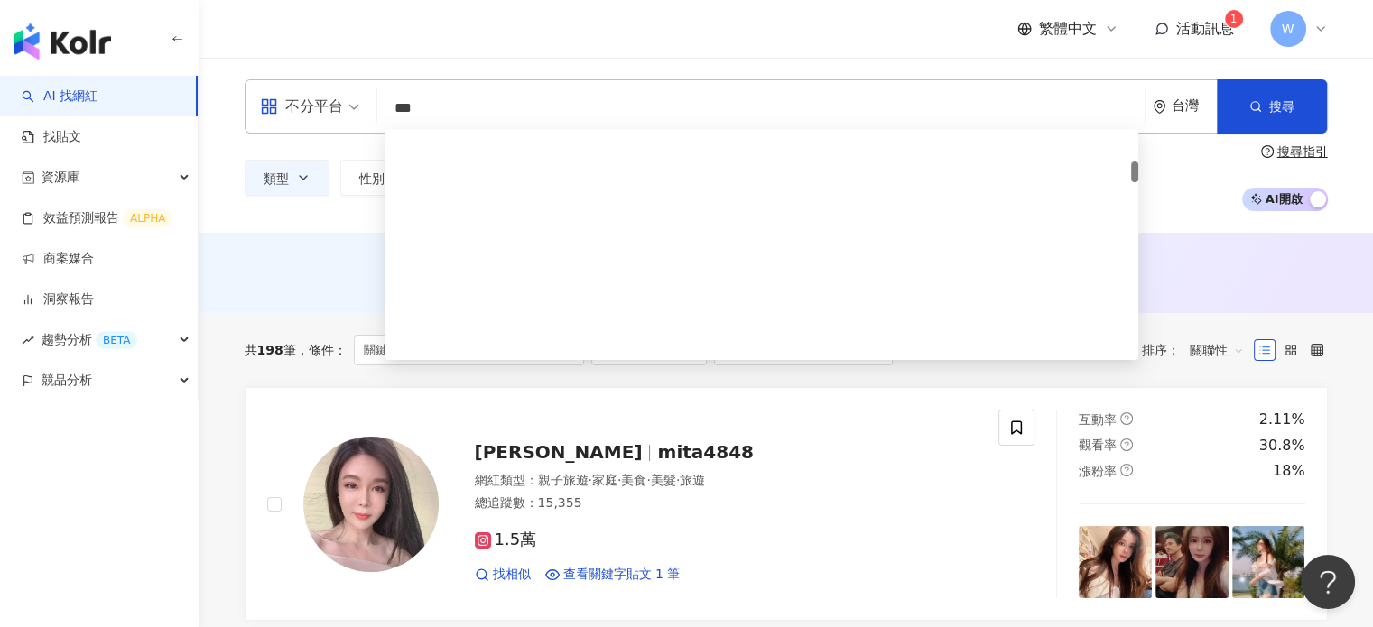
click at [480, 110] on input "***" at bounding box center [761, 108] width 753 height 34
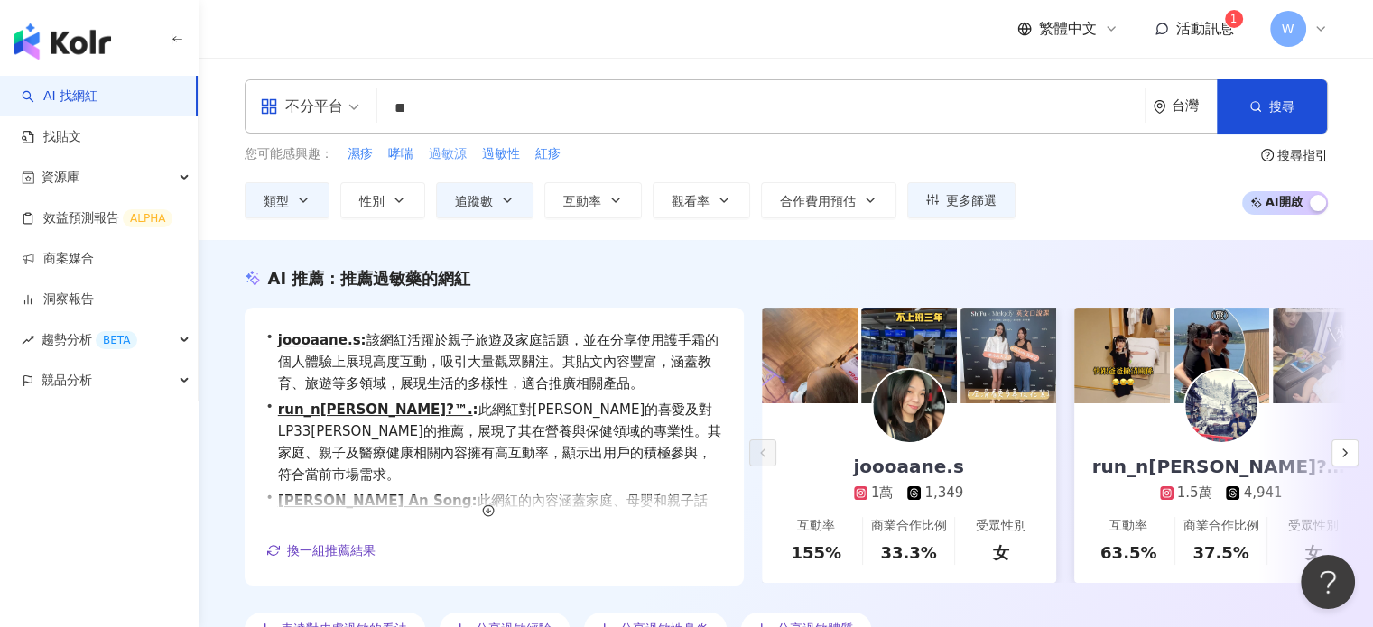
click at [460, 154] on span "過敏源" at bounding box center [448, 154] width 38 height 18
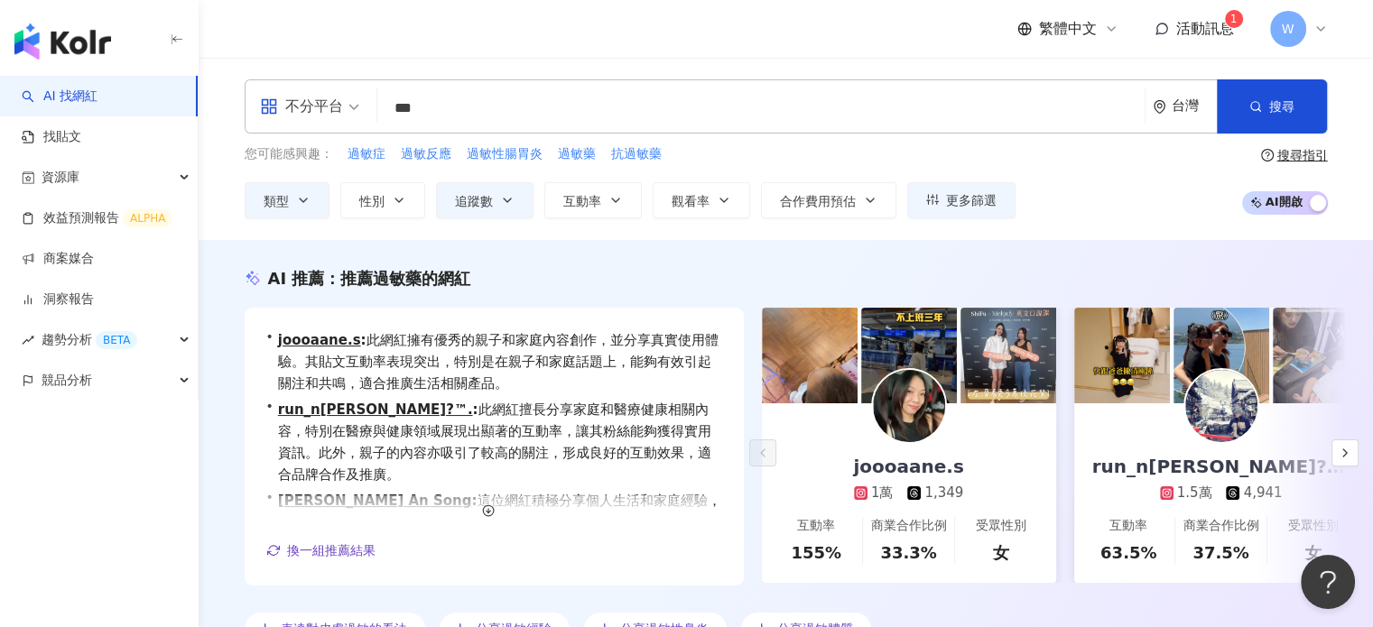
click at [479, 111] on input "***" at bounding box center [761, 108] width 753 height 34
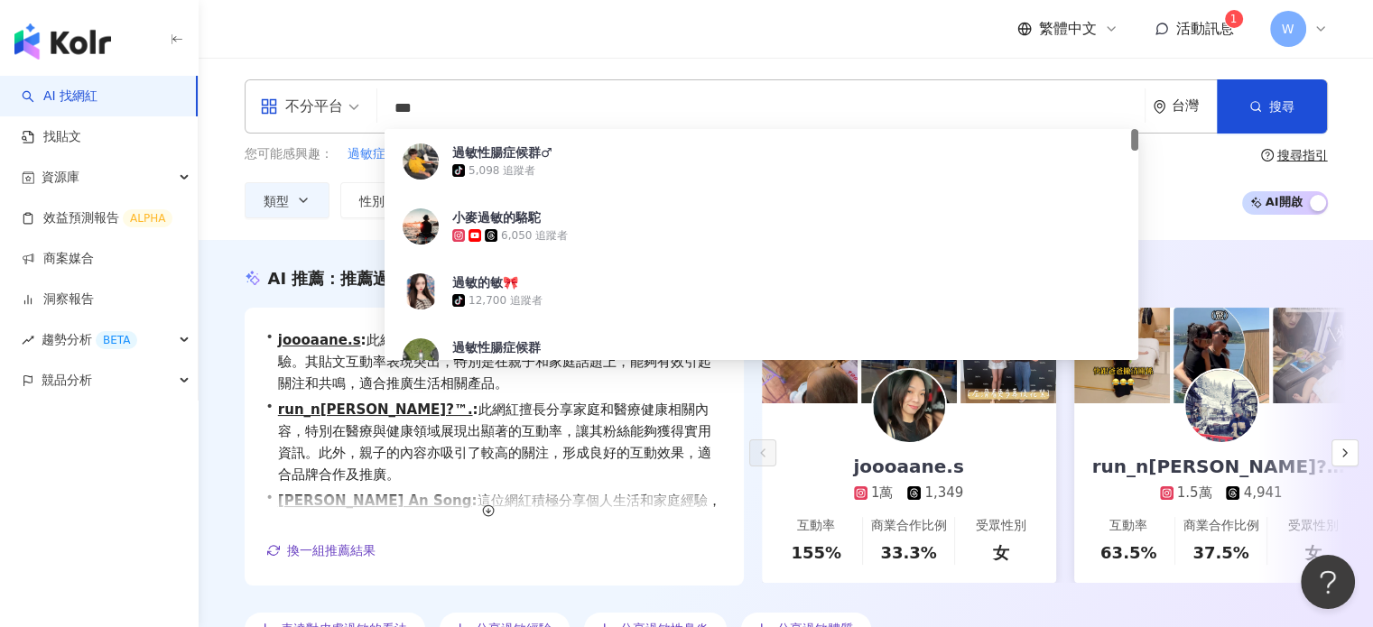
click at [479, 111] on input "***" at bounding box center [761, 108] width 753 height 34
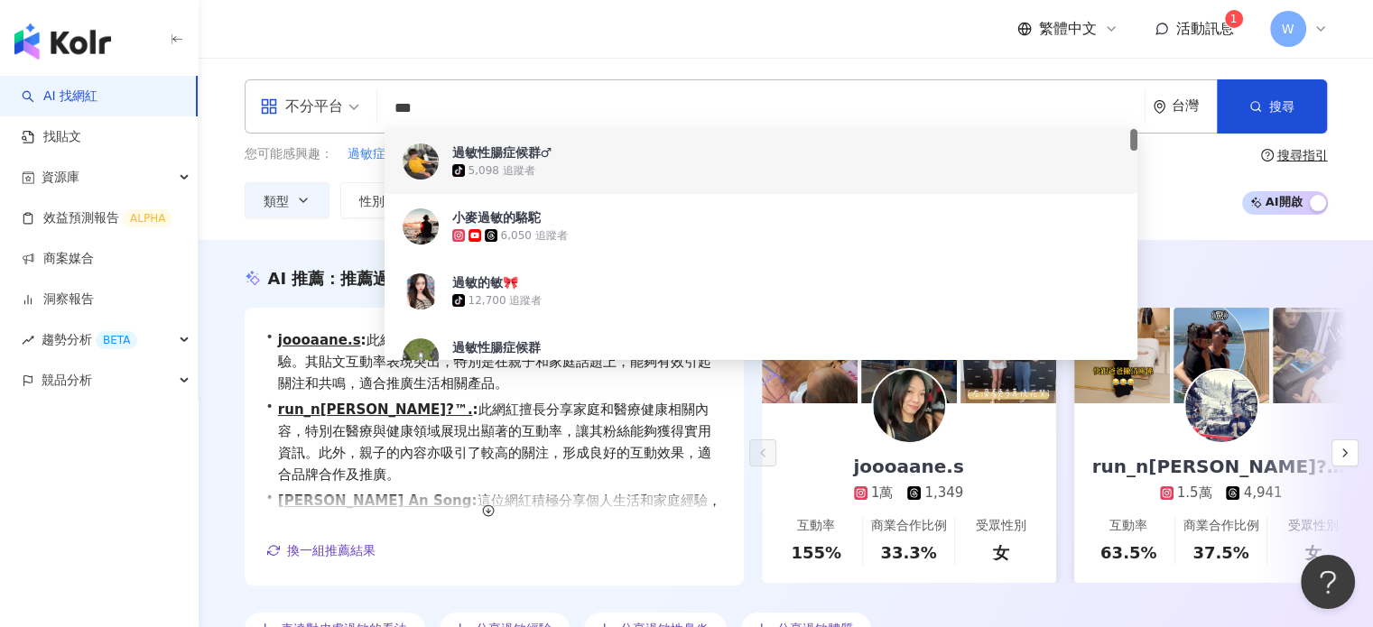
click at [549, 109] on input "***" at bounding box center [761, 108] width 753 height 34
click at [497, 111] on input "***" at bounding box center [761, 108] width 753 height 34
paste input "**********"
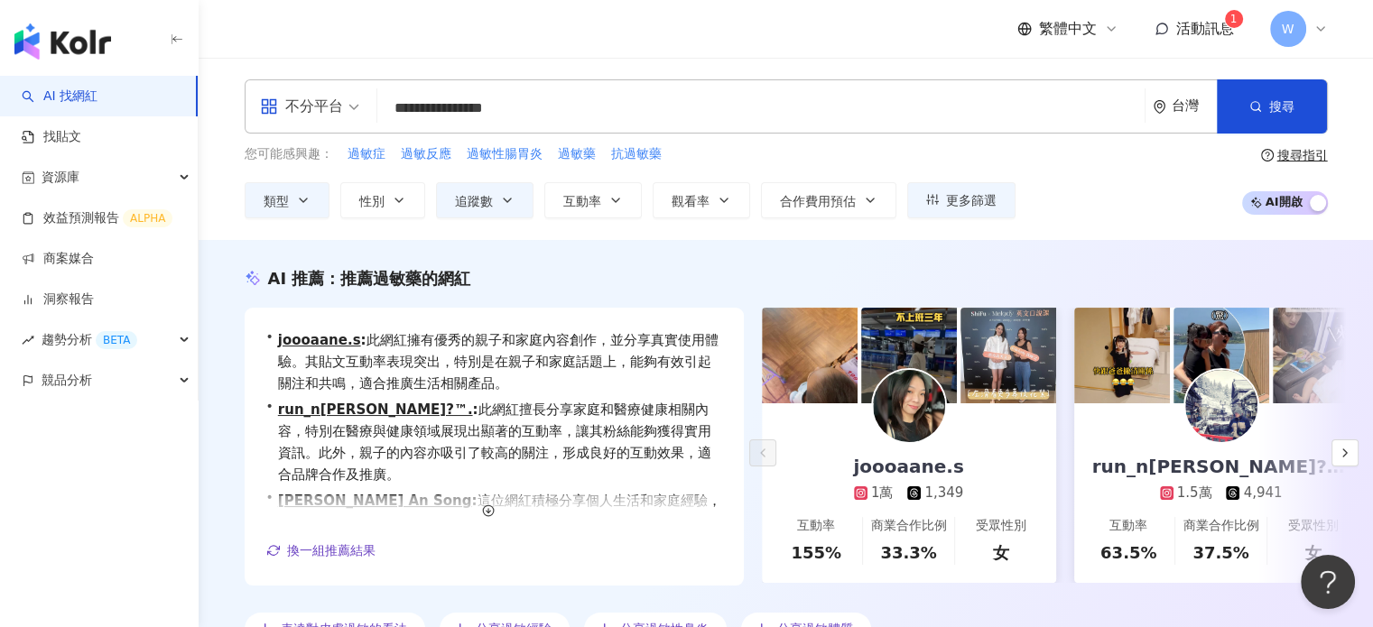
type input "**********"
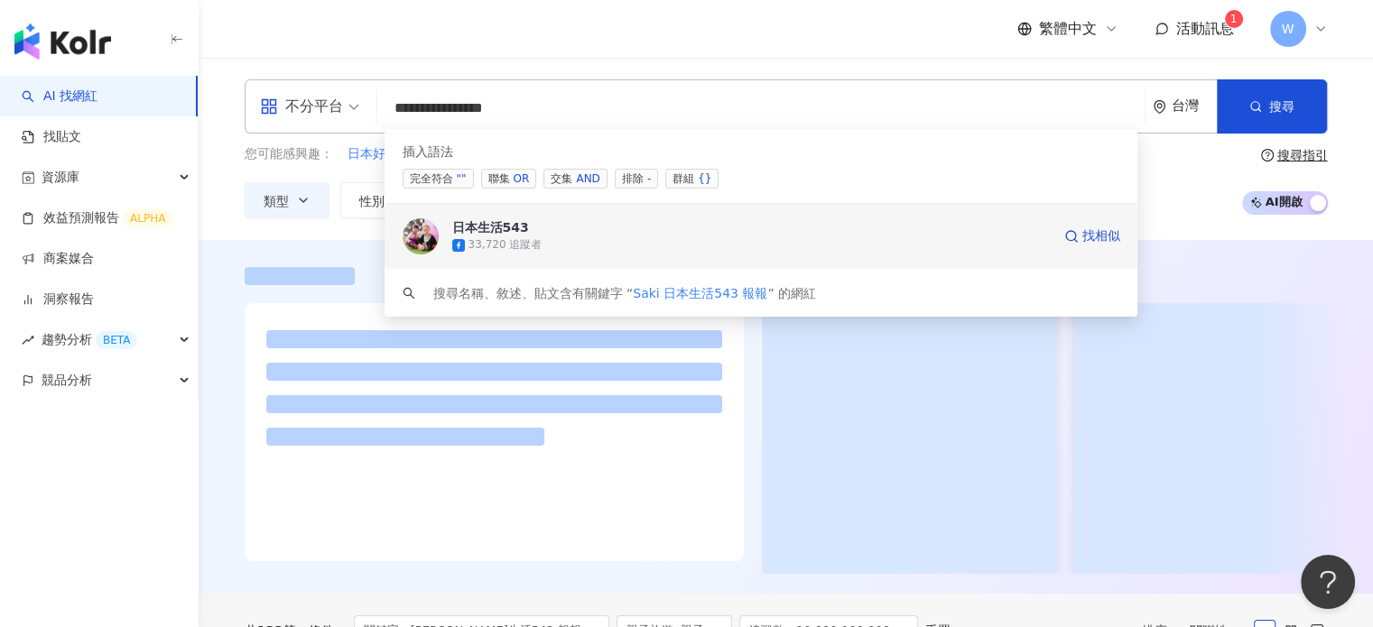
click at [491, 229] on div "日本生活543" at bounding box center [490, 227] width 77 height 18
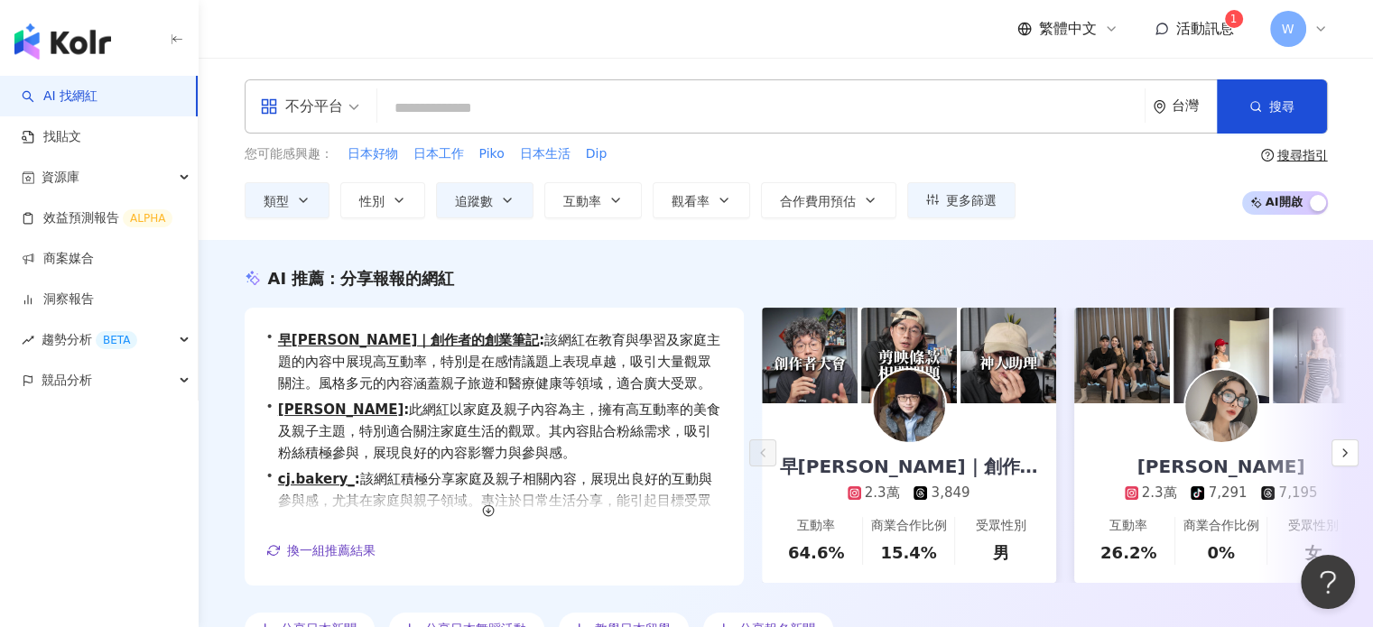
click at [419, 116] on input "search" at bounding box center [761, 108] width 753 height 34
paste input "**"
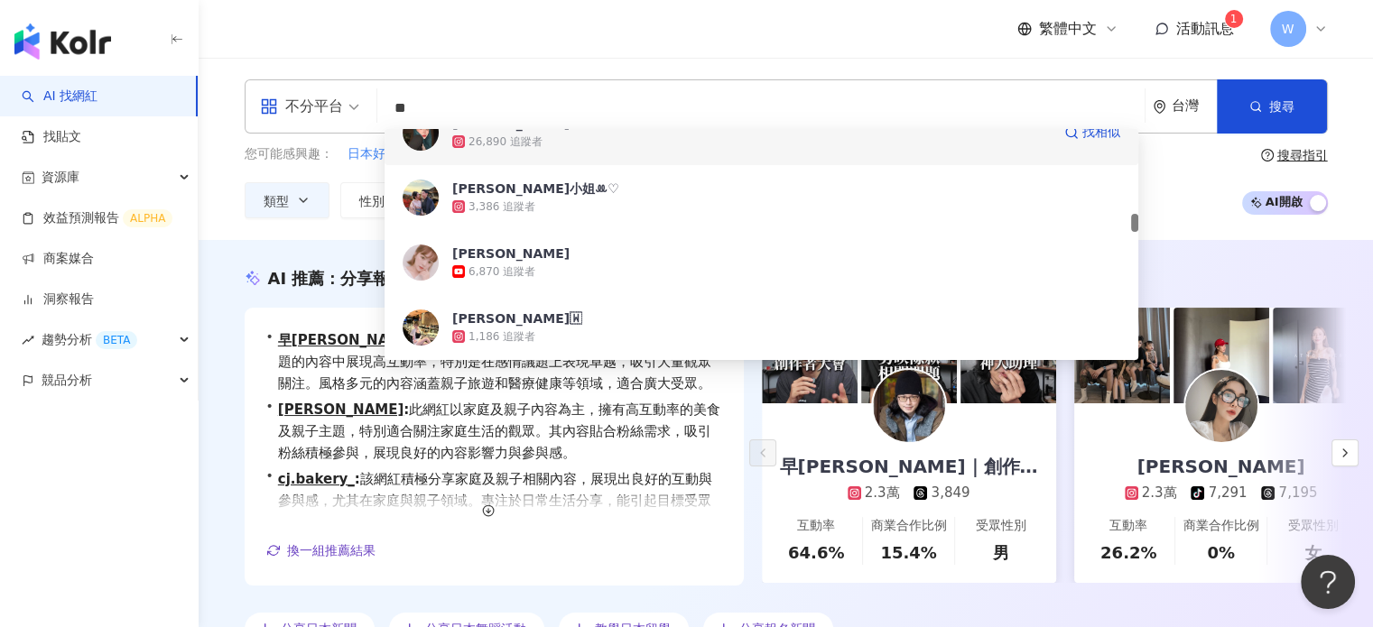
click at [451, 95] on input "**" at bounding box center [761, 108] width 753 height 34
paste input "******"
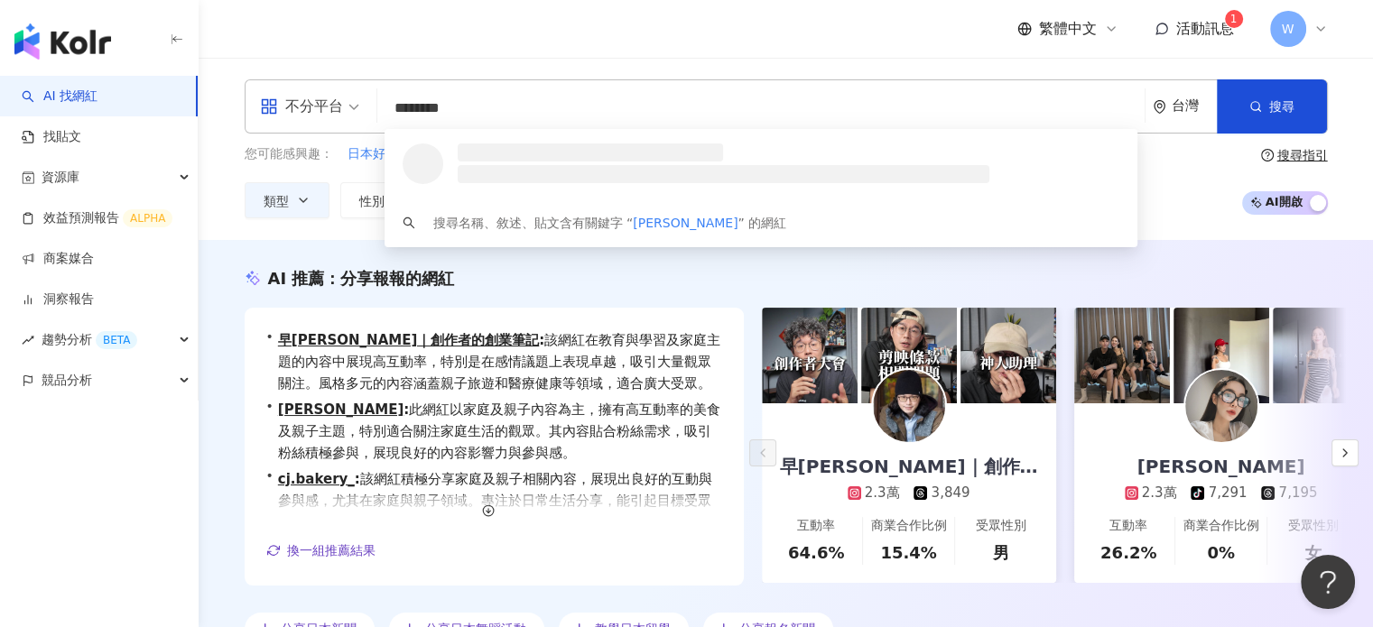
scroll to position [0, 0]
type input "********"
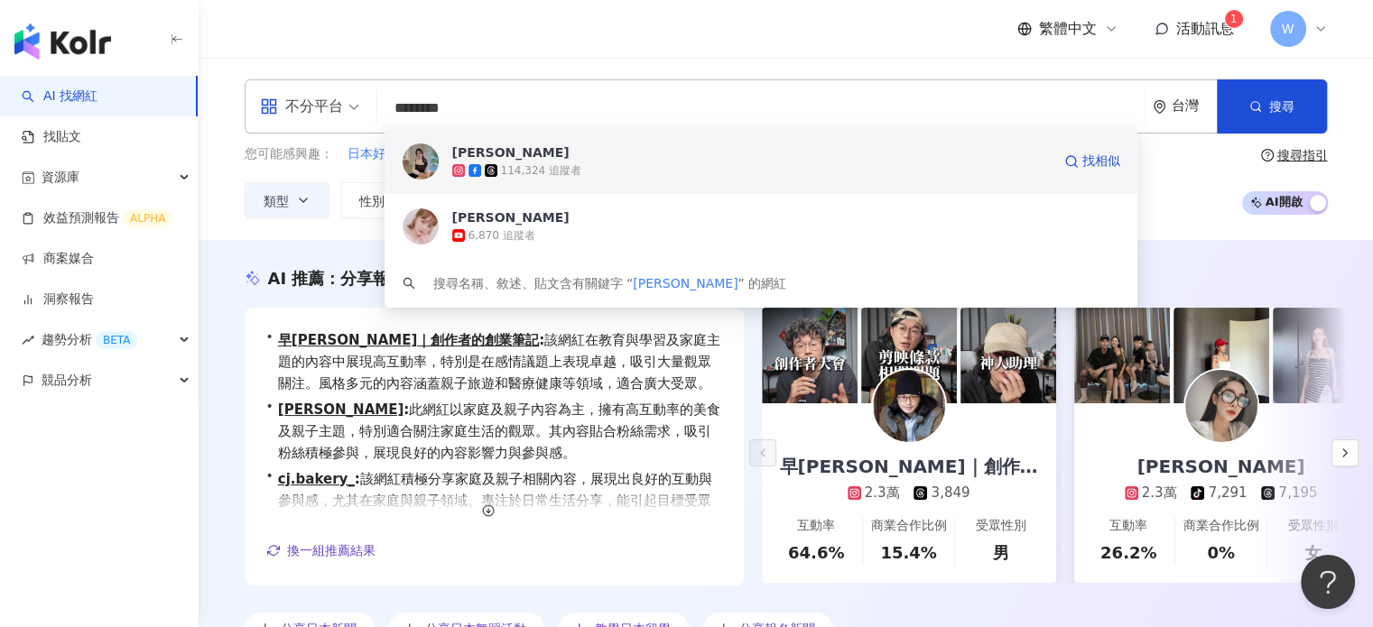
click at [520, 165] on div "114,324 追蹤者" at bounding box center [541, 170] width 80 height 15
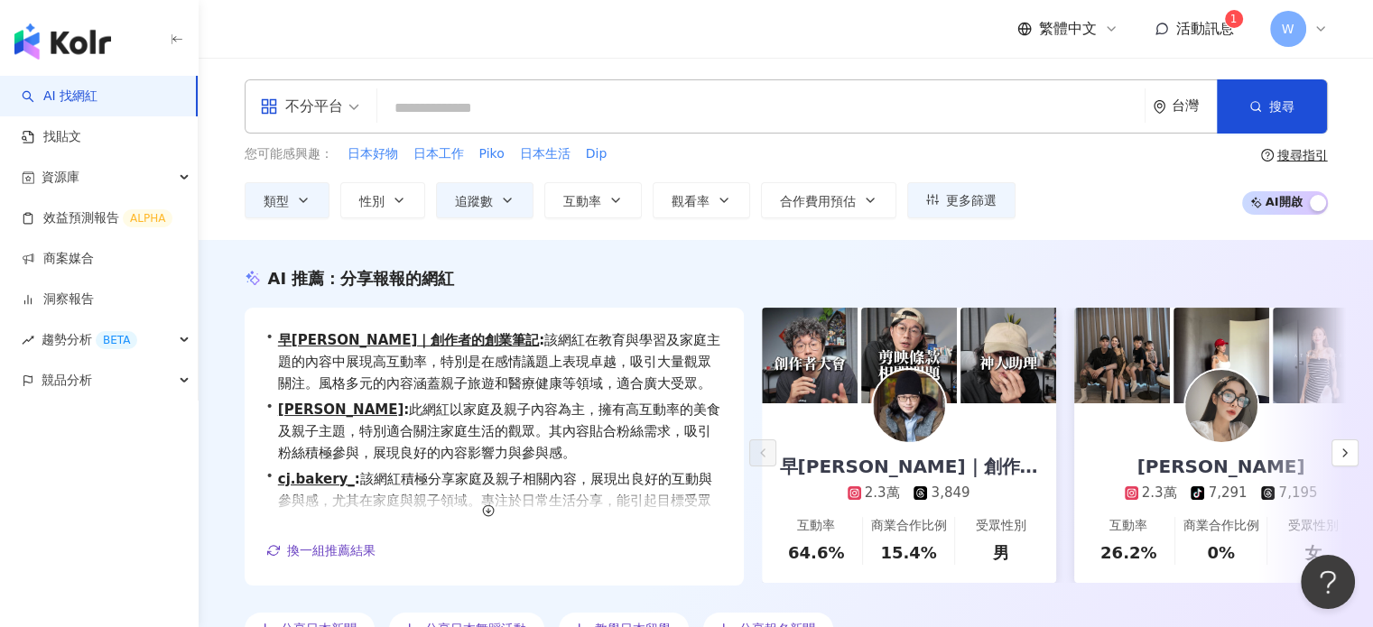
click at [452, 107] on input "search" at bounding box center [761, 108] width 753 height 34
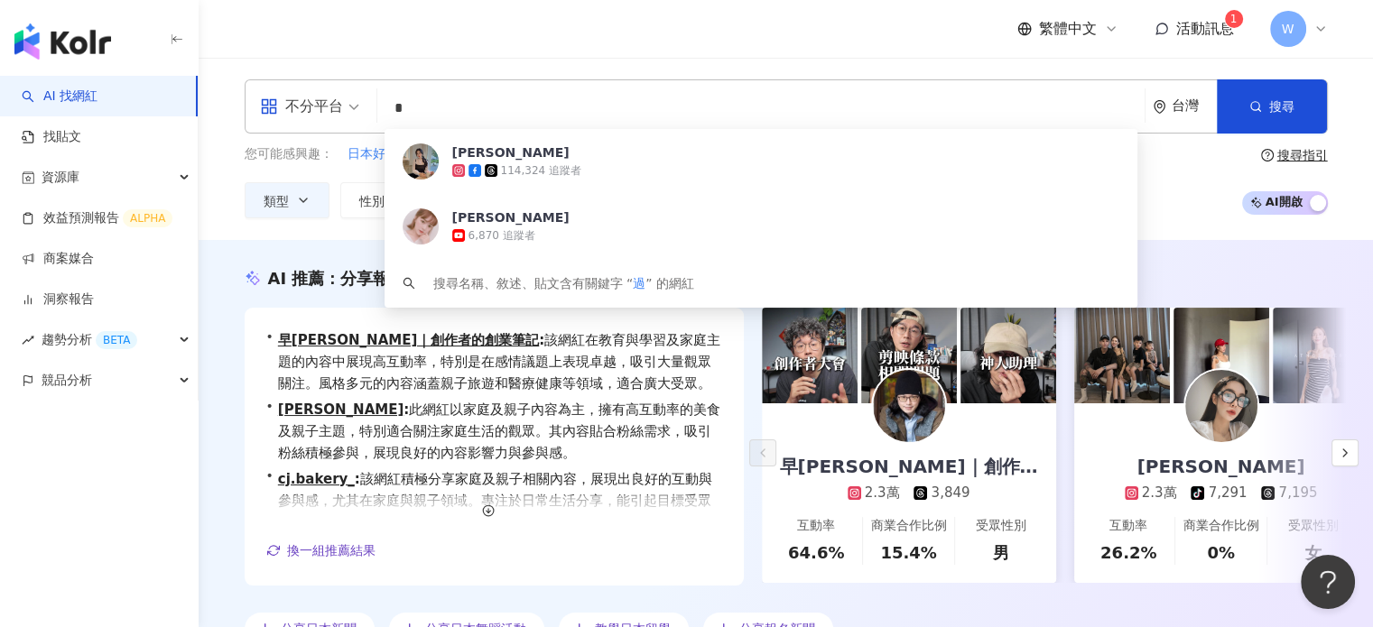
type input "*"
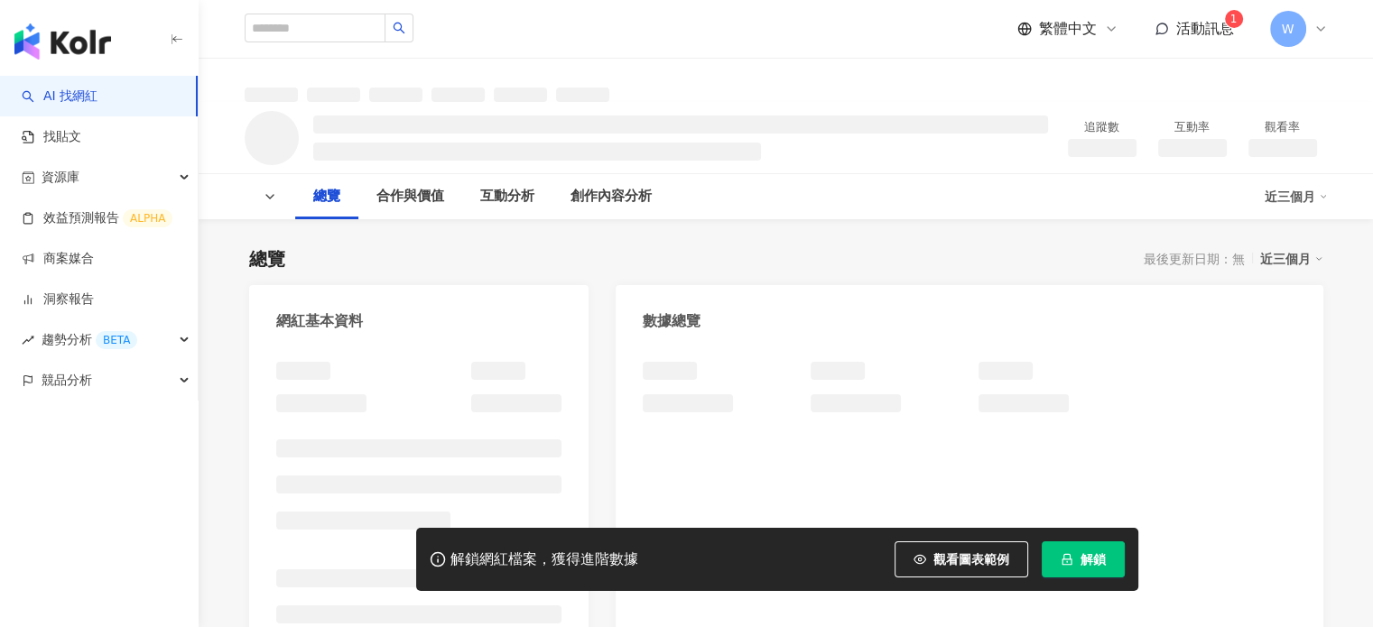
click at [1092, 555] on span "解鎖" at bounding box center [1093, 559] width 25 height 14
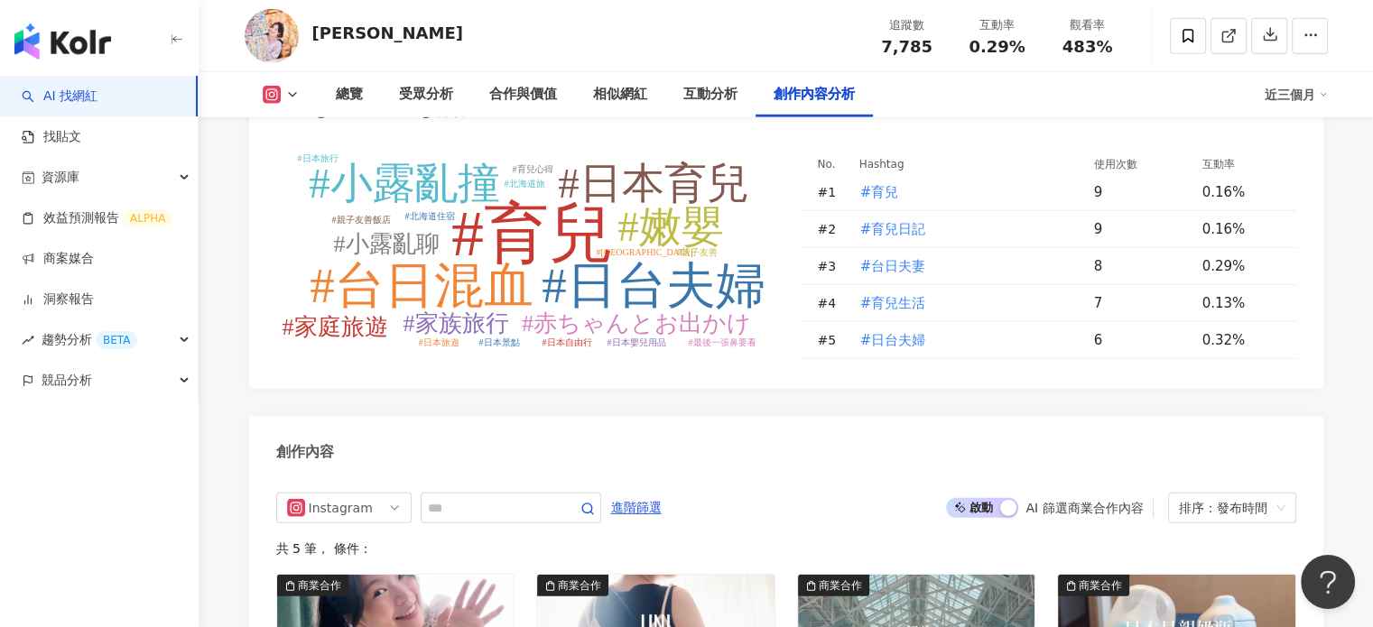
scroll to position [5596, 0]
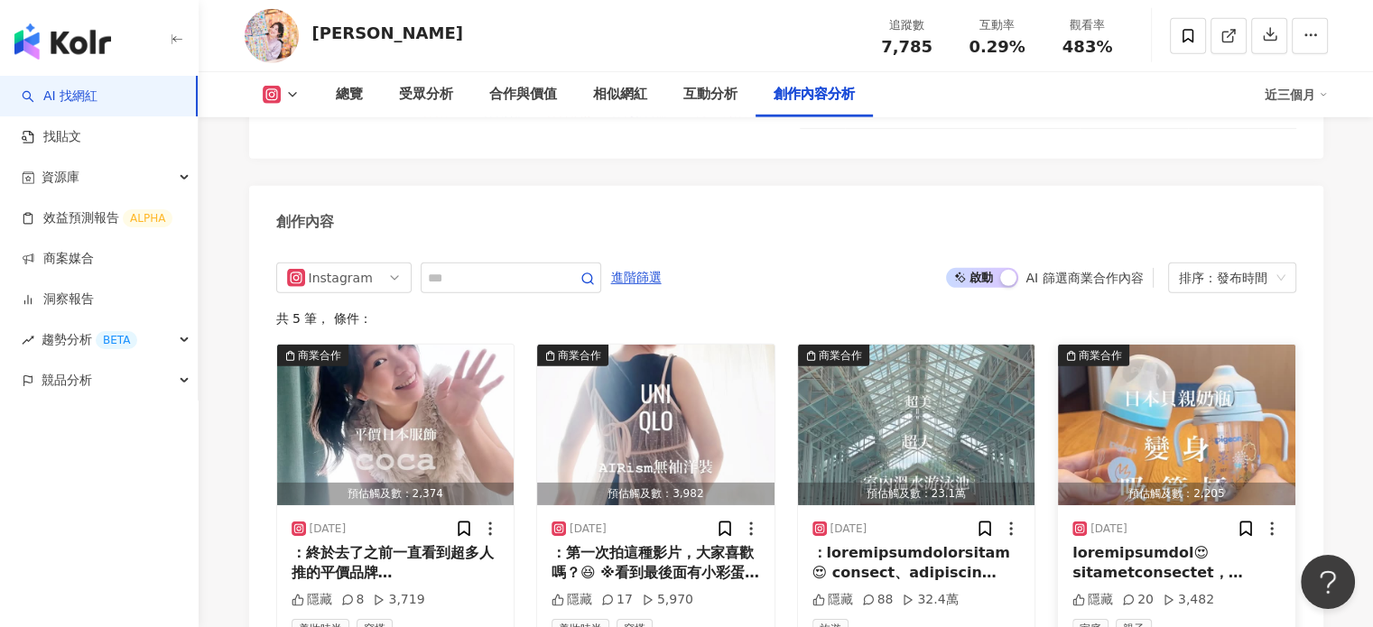
click at [1106, 543] on div at bounding box center [1176, 563] width 209 height 41
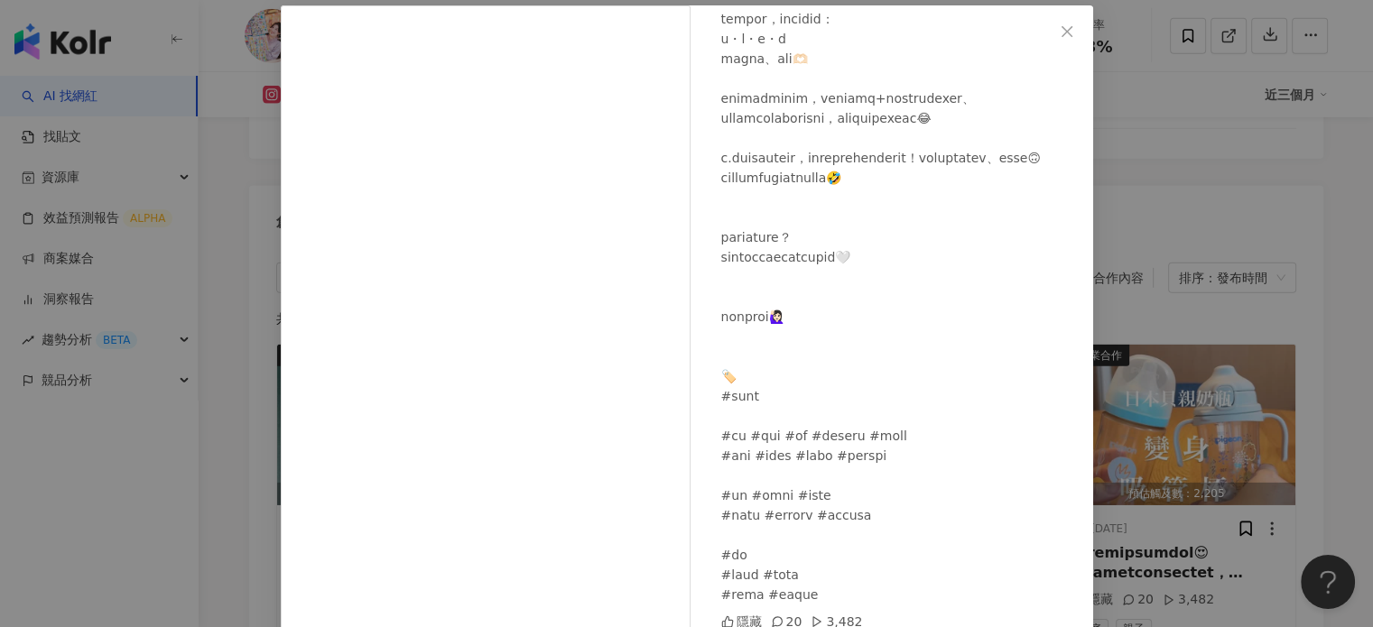
scroll to position [162, 0]
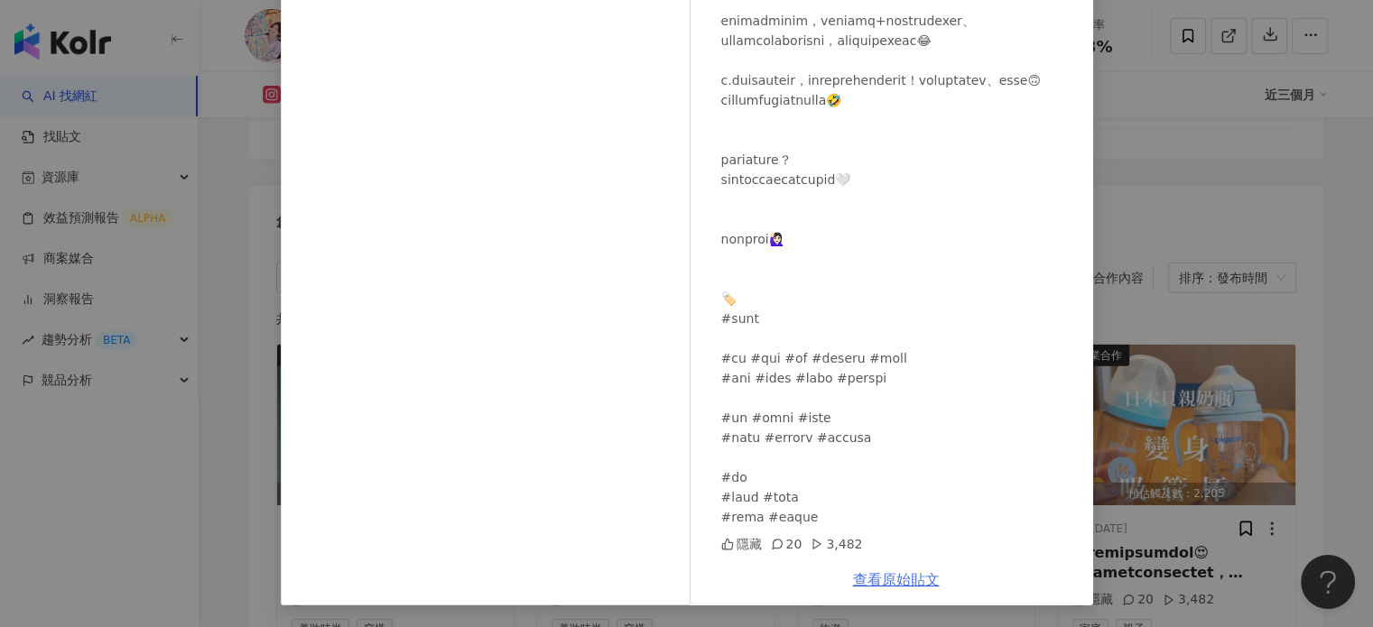
click at [899, 580] on link "查看原始貼文" at bounding box center [896, 579] width 87 height 17
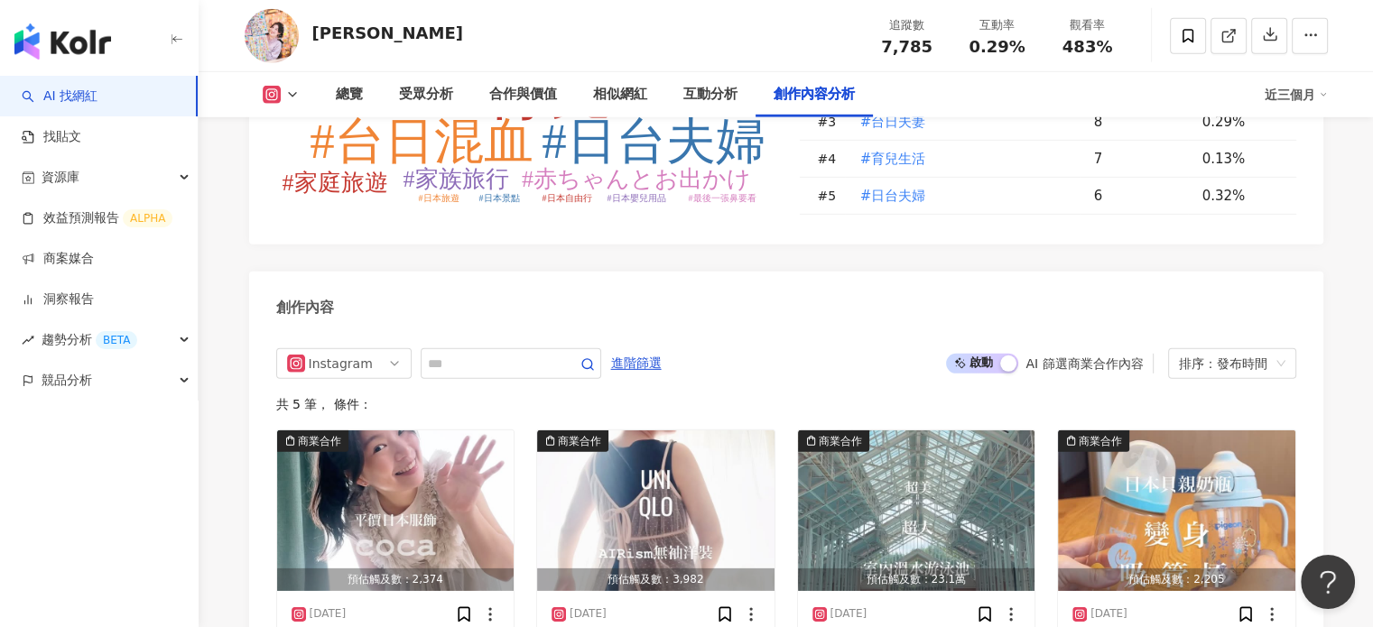
scroll to position [5621, 0]
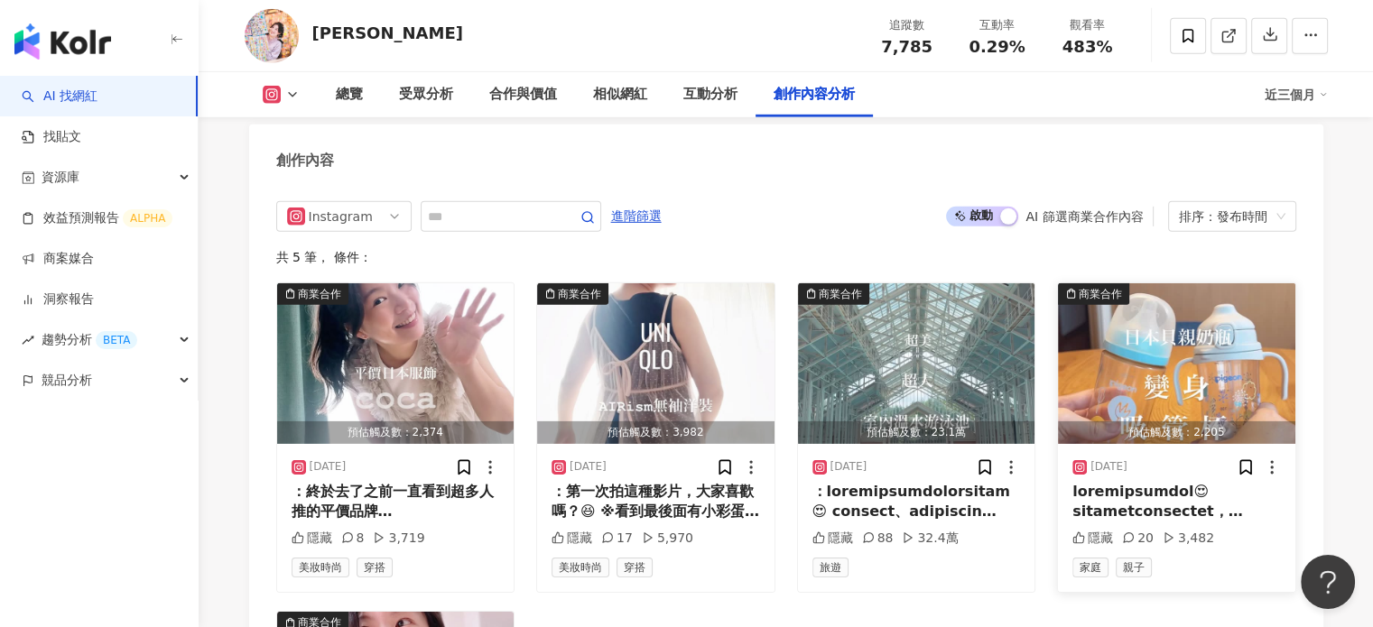
click at [1202, 283] on img "button" at bounding box center [1176, 363] width 237 height 161
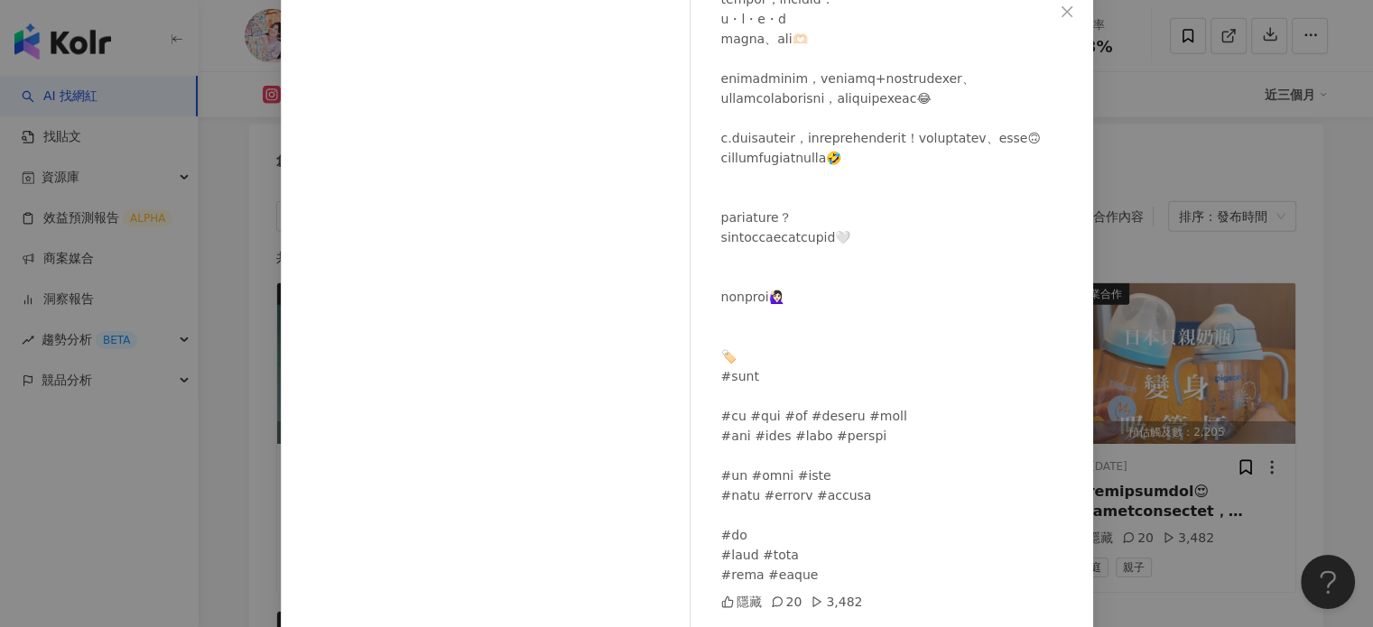
scroll to position [162, 0]
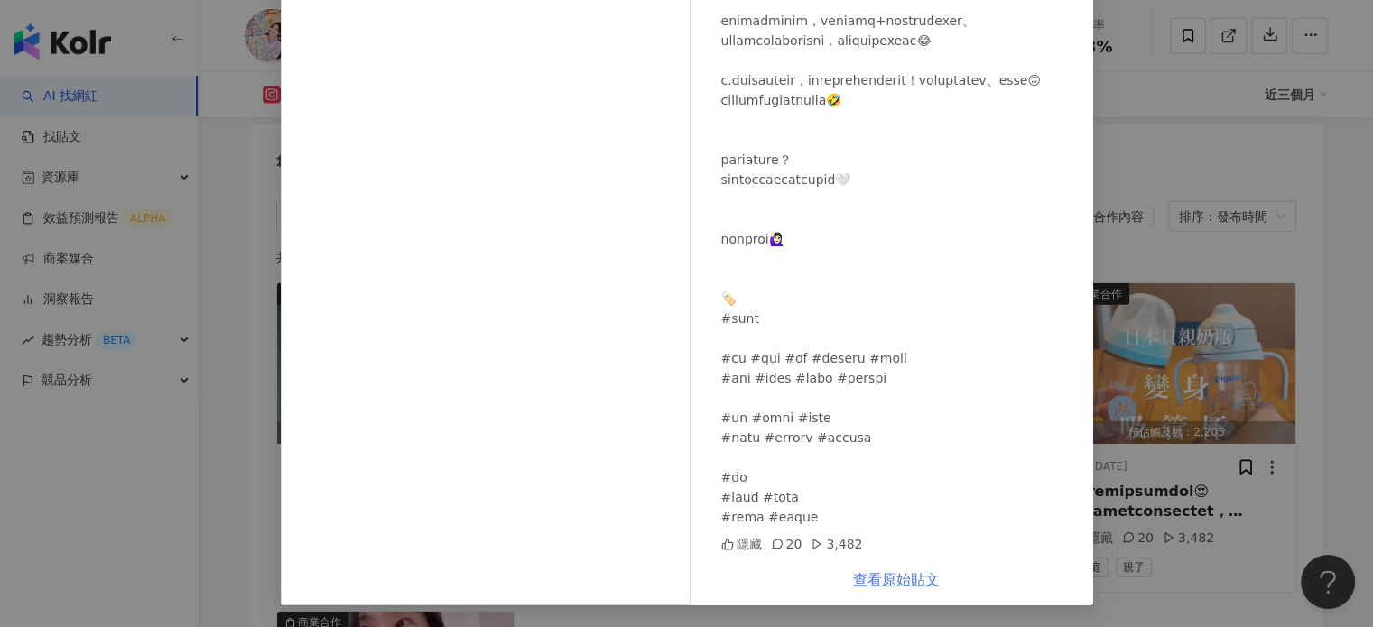
click at [884, 577] on link "查看原始貼文" at bounding box center [896, 579] width 87 height 17
click at [200, 86] on div "小露 2025/6/18 隱藏 20 3,482 查看原始貼文" at bounding box center [686, 313] width 1373 height 627
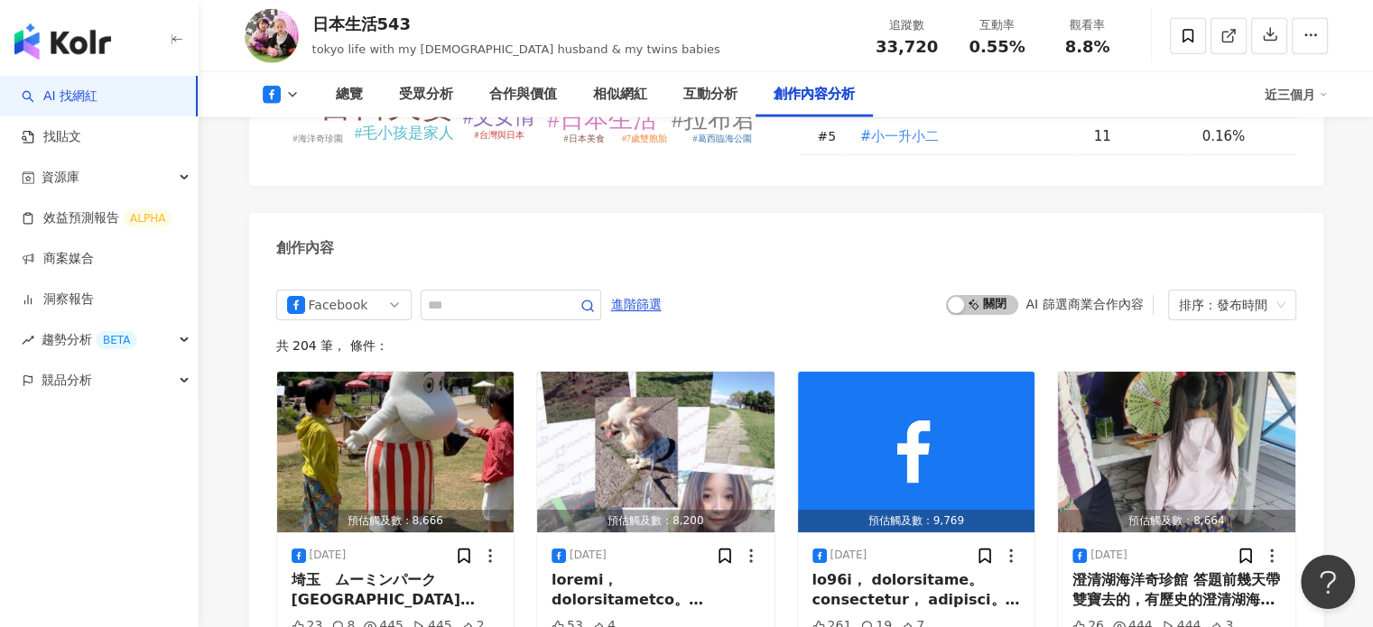
scroll to position [4683, 0]
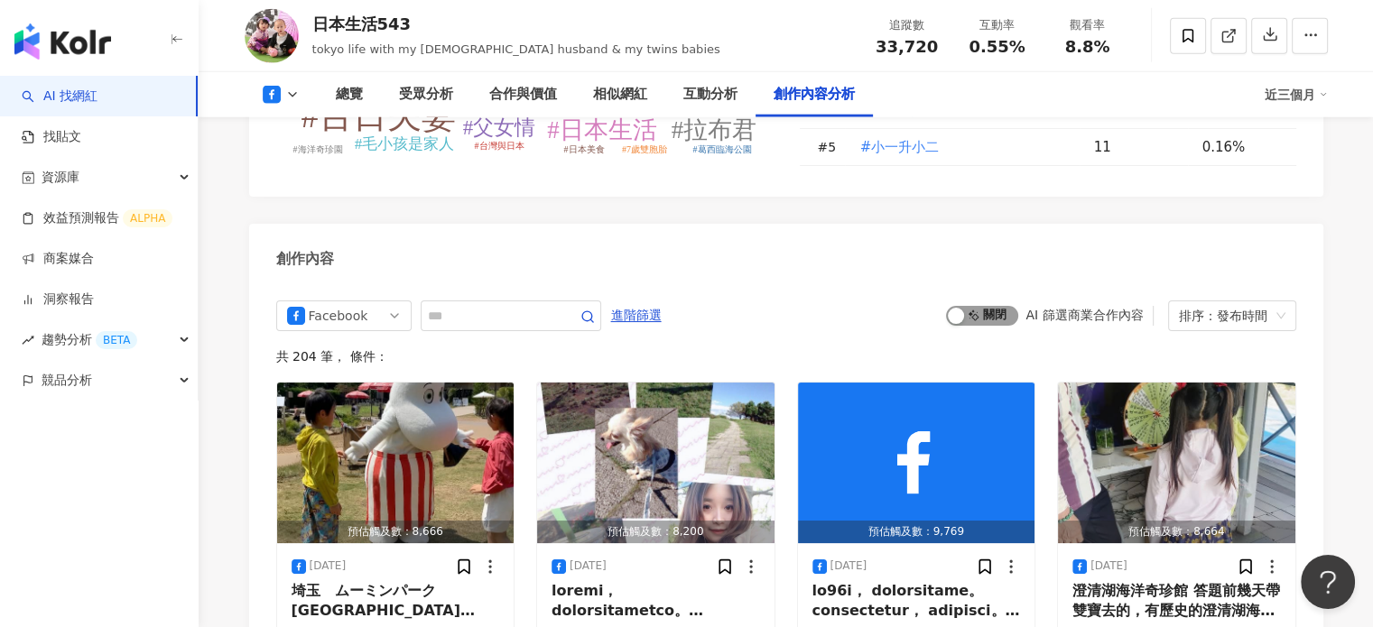
click at [985, 306] on span "啟動 關閉" at bounding box center [982, 316] width 72 height 20
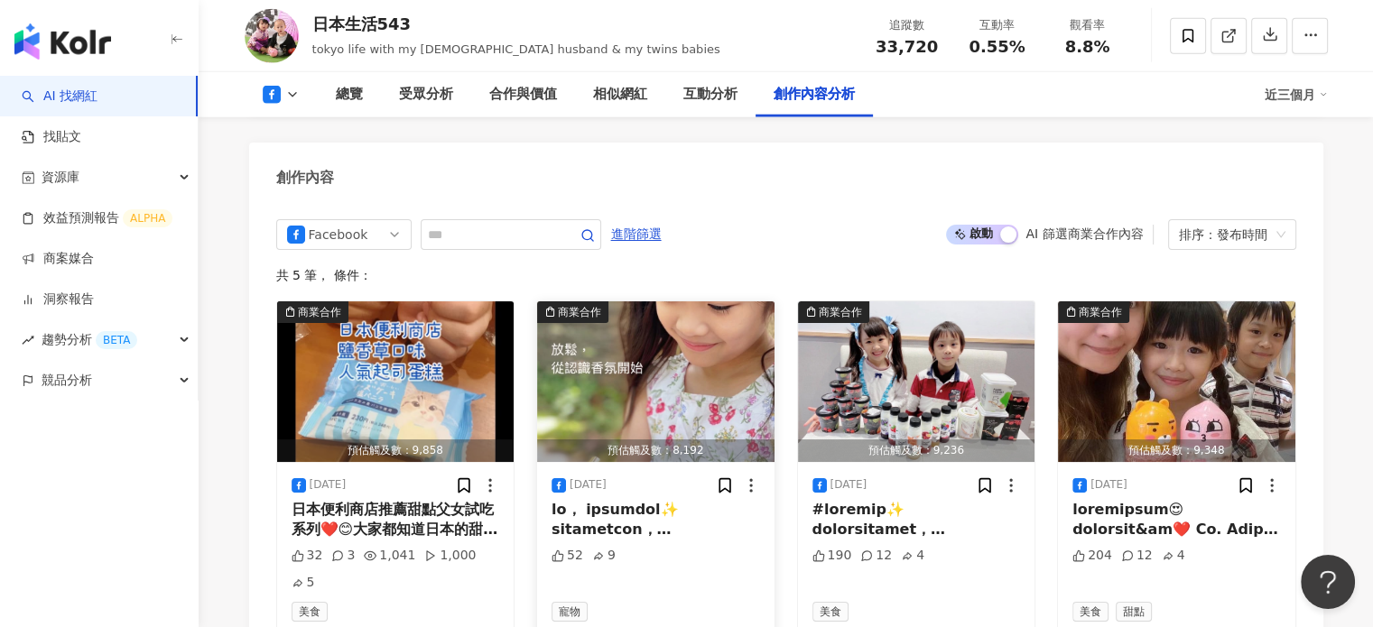
click at [635, 500] on div at bounding box center [656, 520] width 209 height 41
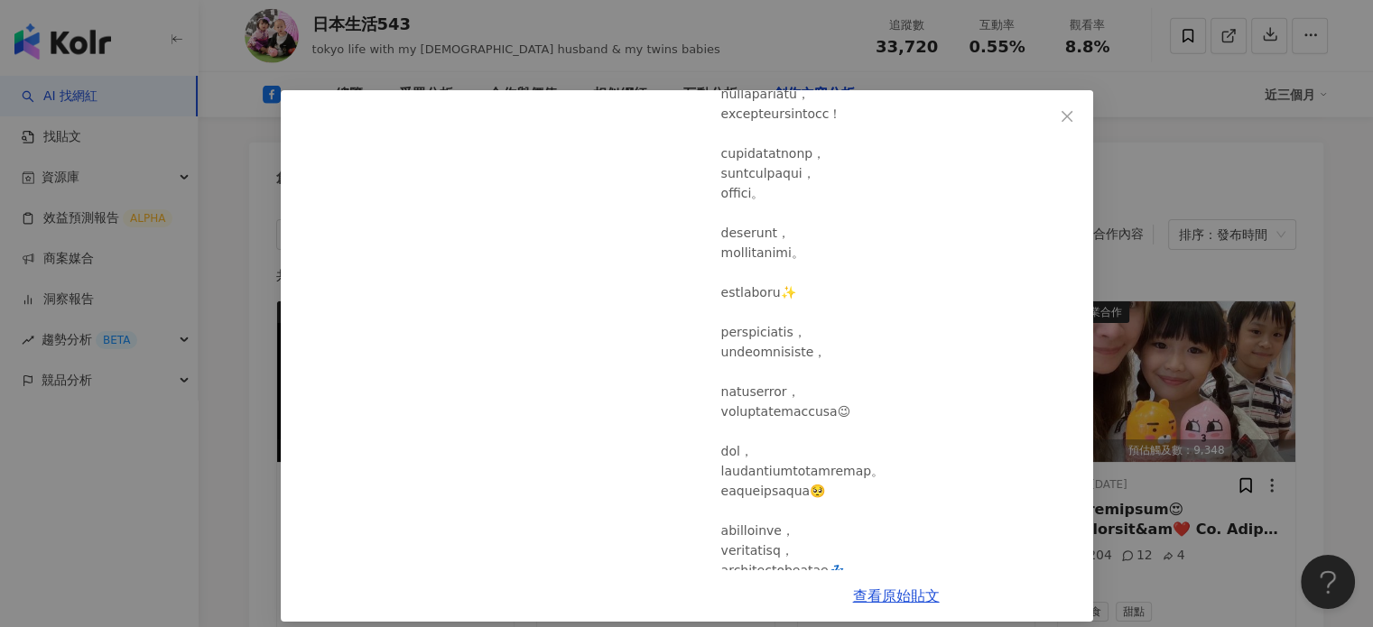
scroll to position [722, 0]
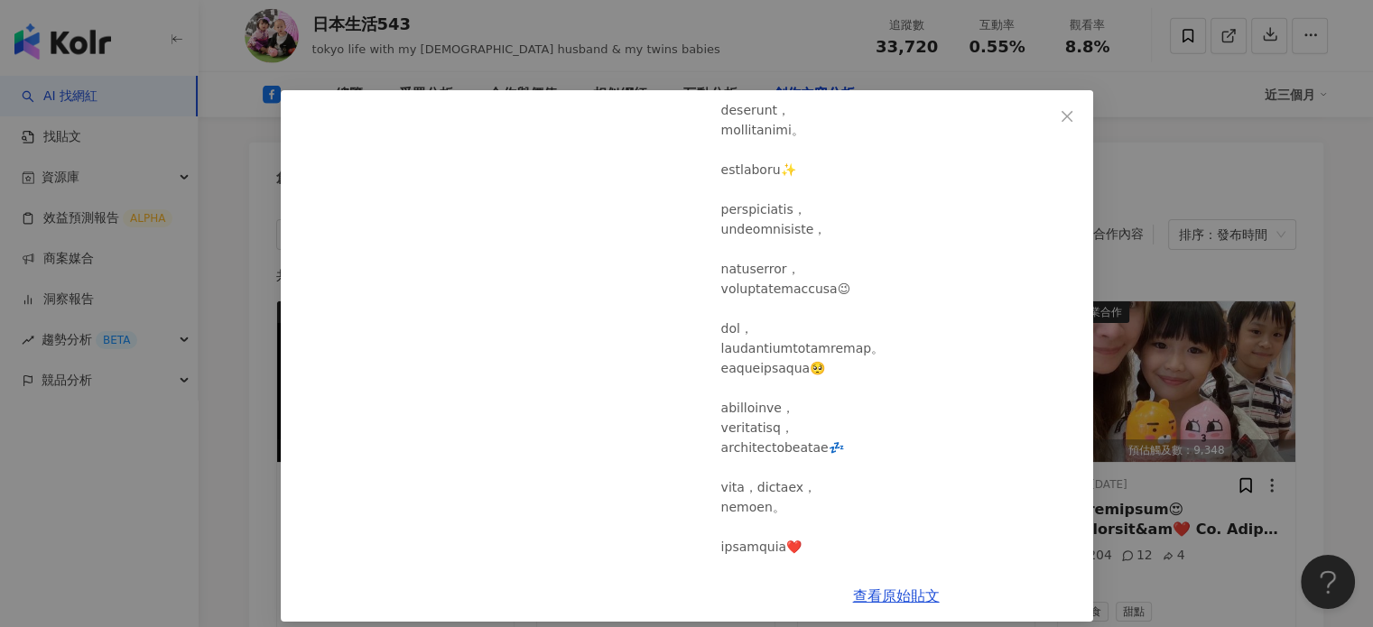
click at [1186, 310] on div "日本生活543 [DATE] 52 9 查看原始貼文" at bounding box center [686, 313] width 1373 height 627
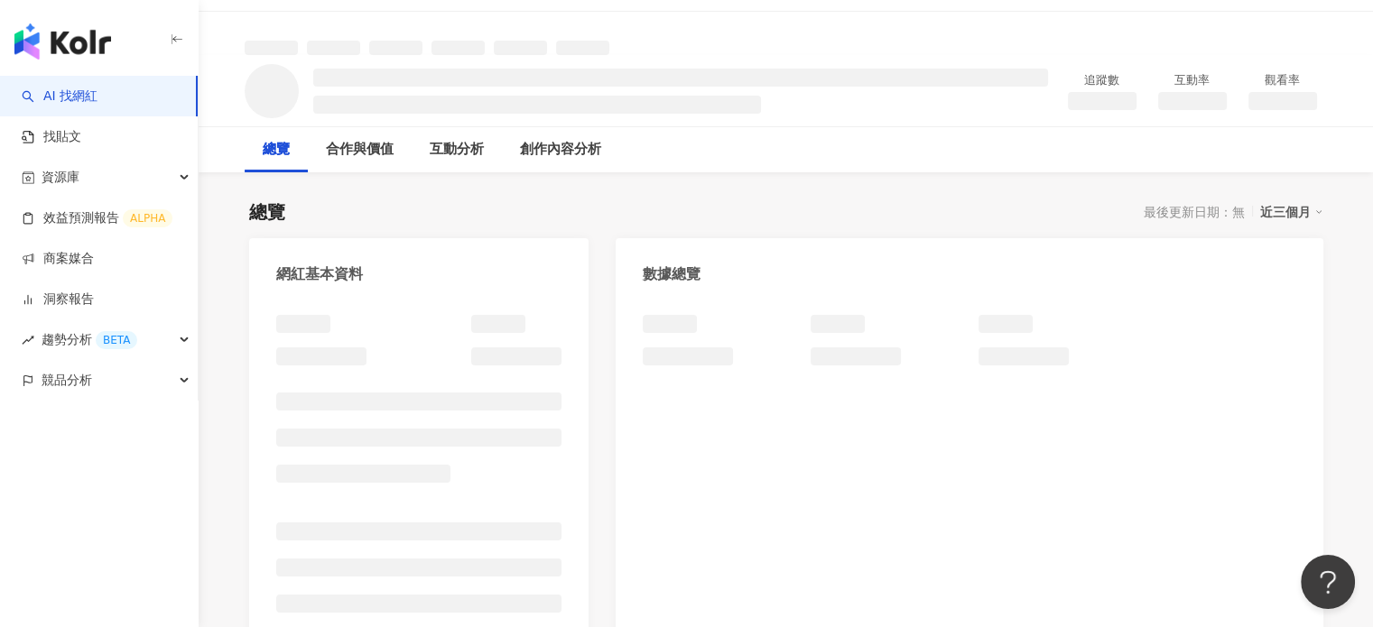
scroll to position [55, 0]
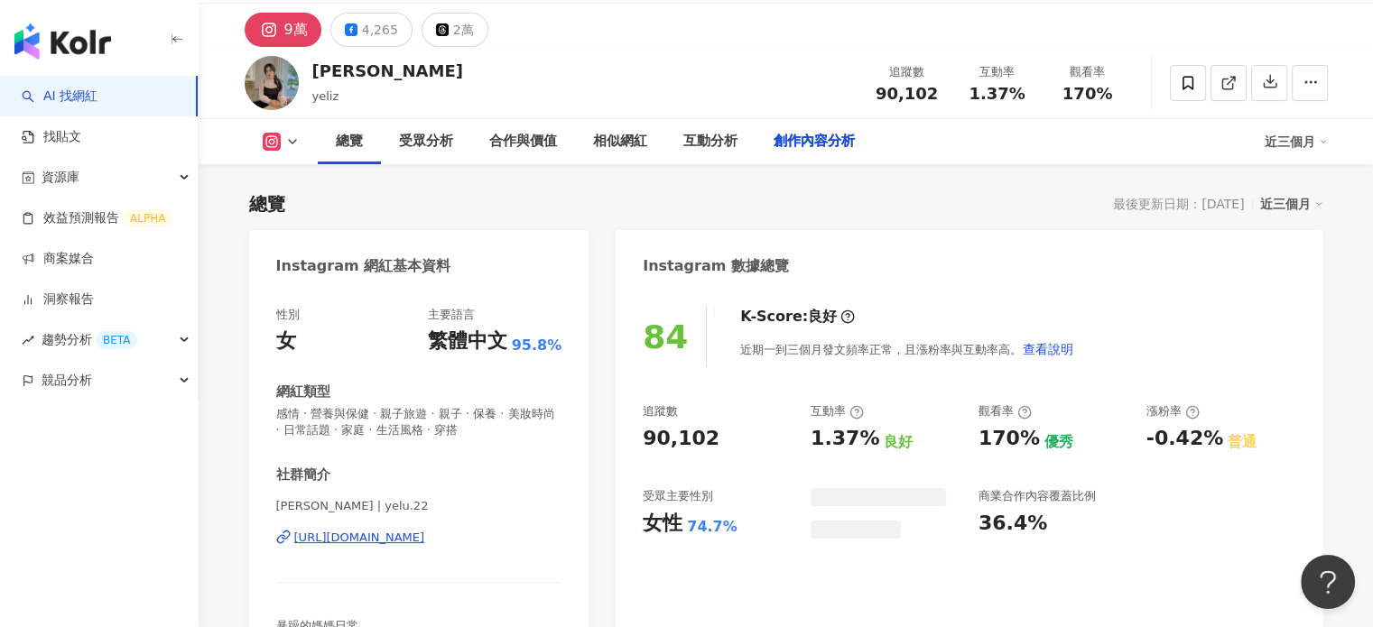
scroll to position [5382, 0]
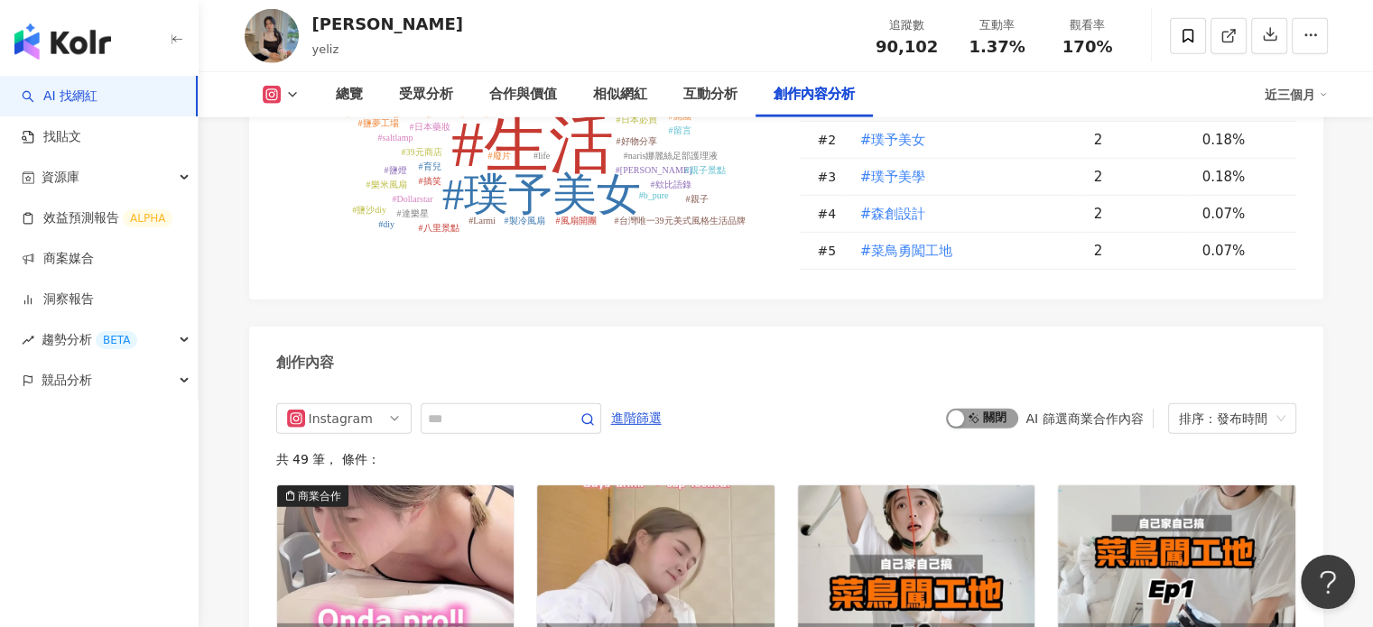
click at [966, 409] on span "啟動 關閉" at bounding box center [982, 419] width 72 height 20
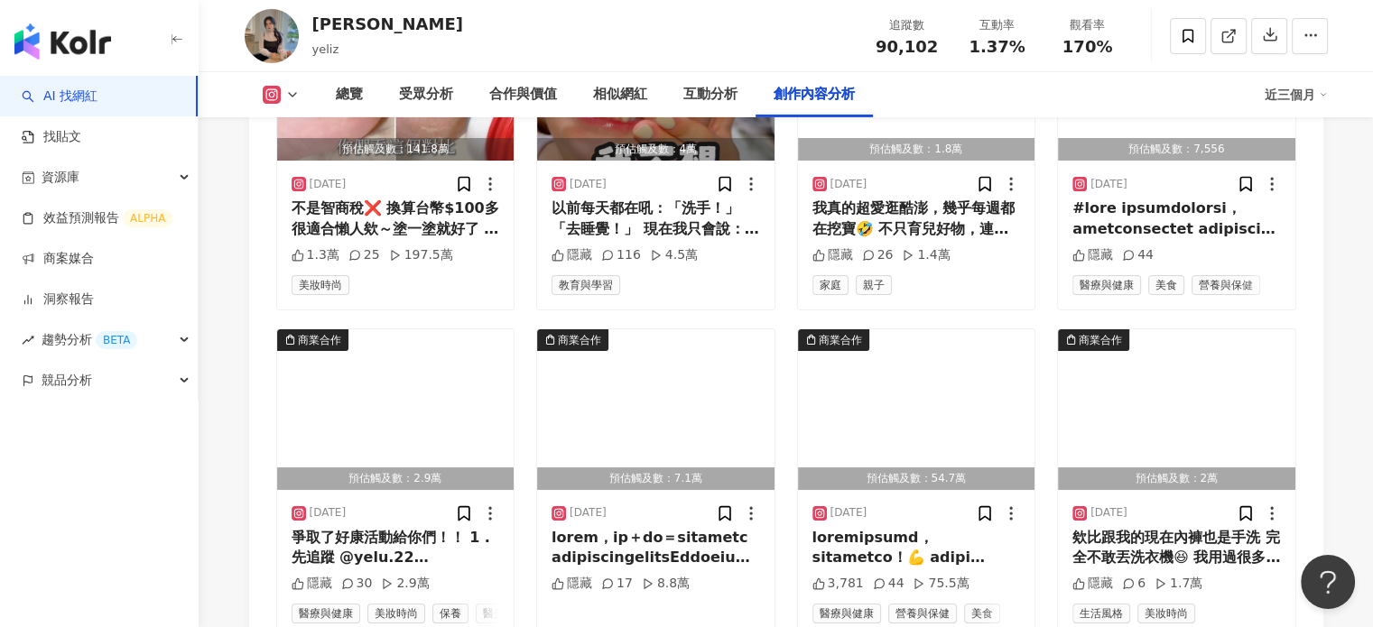
scroll to position [6465, 0]
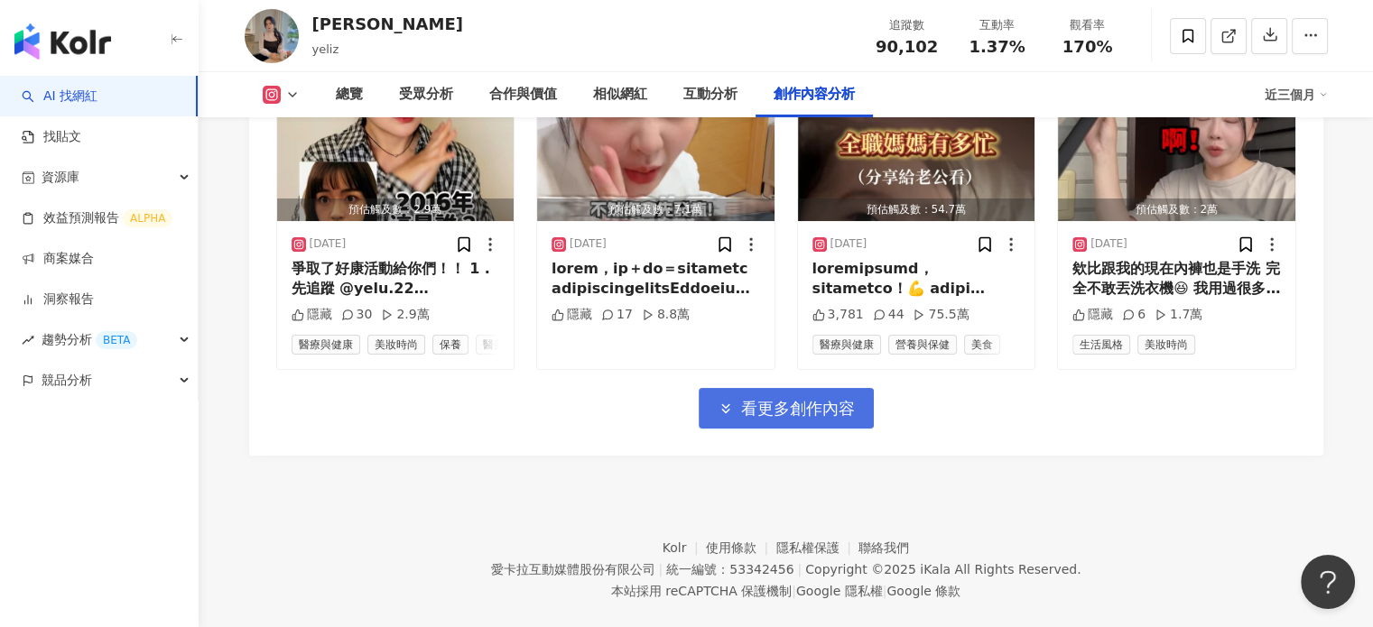
click at [836, 388] on button "看更多創作內容" at bounding box center [786, 408] width 175 height 41
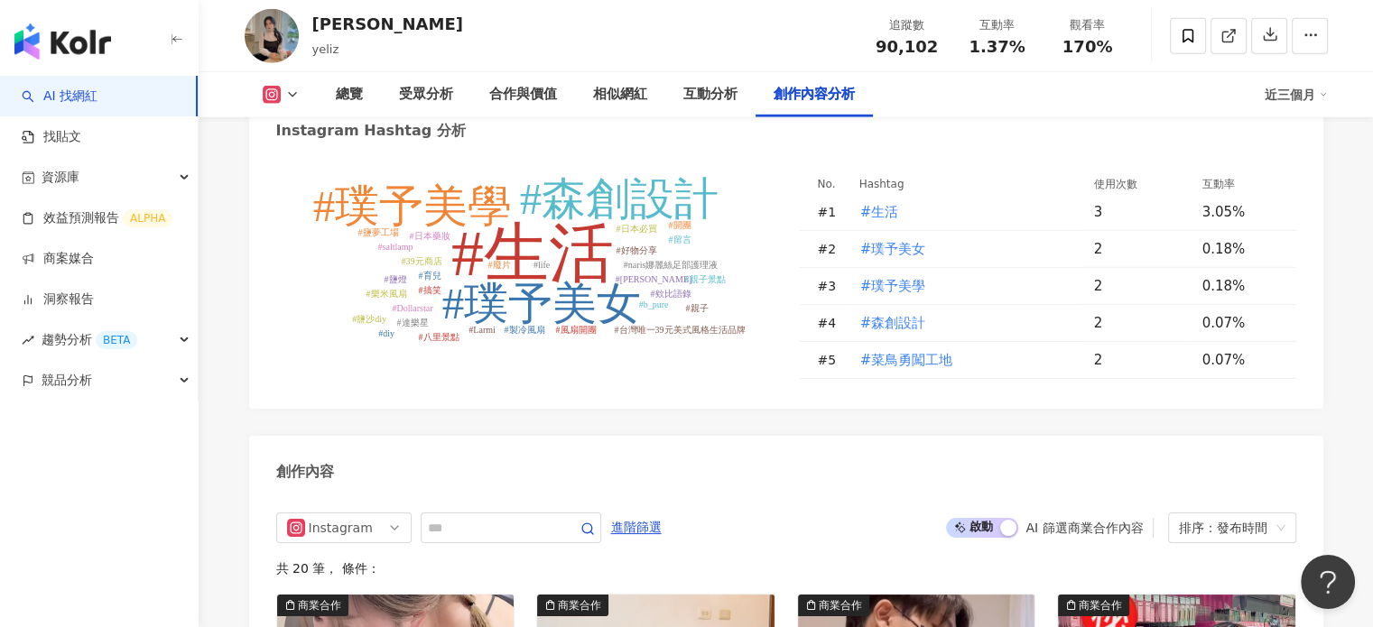
scroll to position [5179, 0]
